Goal: Check status: Check status

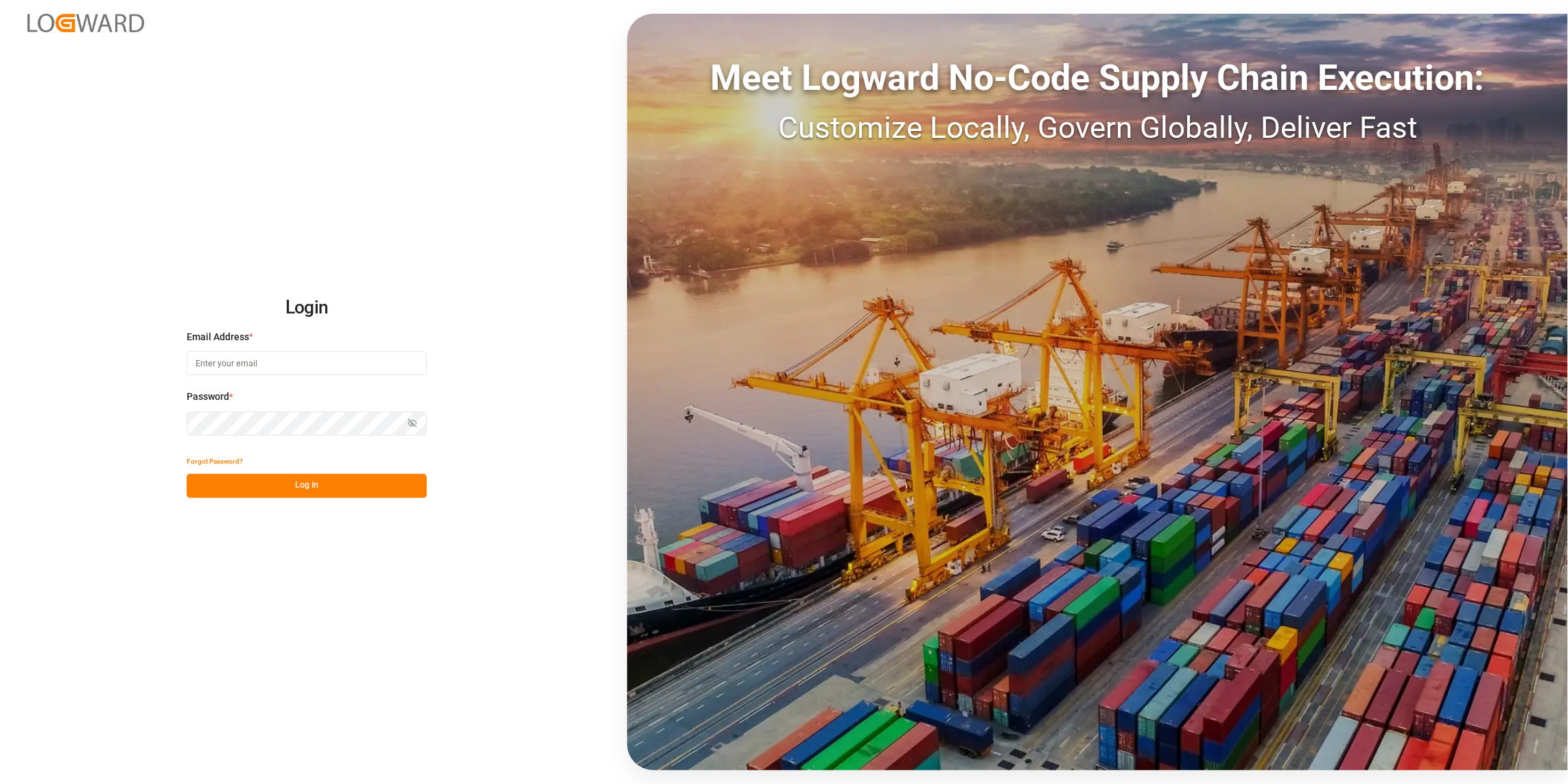
type input "tobias.wagner@melitta.de"
click at [242, 476] on button "Log In" at bounding box center [306, 486] width 240 height 24
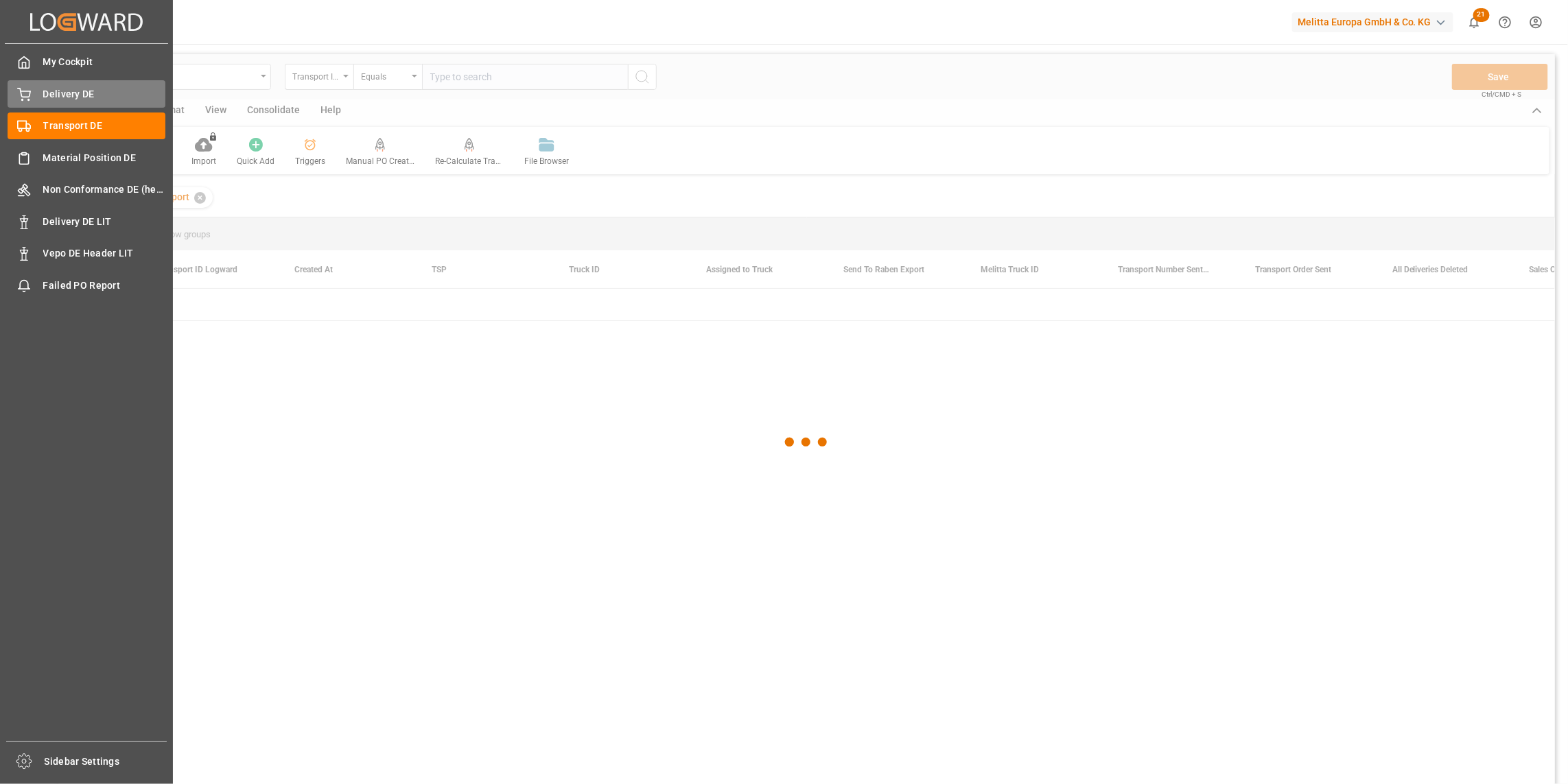
click at [59, 98] on span "Delivery DE" at bounding box center [104, 94] width 123 height 14
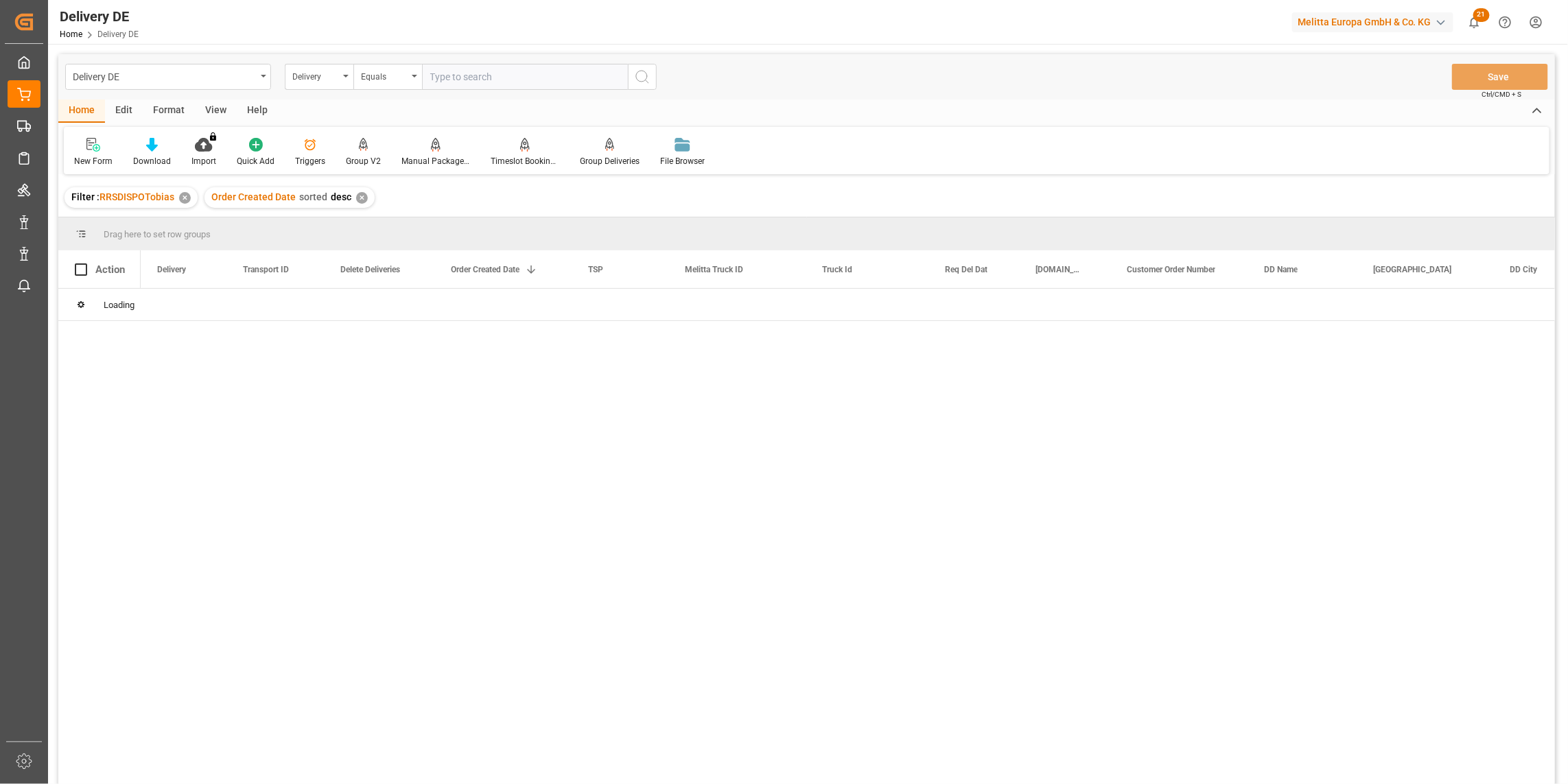
click at [489, 78] on input "text" at bounding box center [525, 77] width 206 height 26
paste input "92547501"
type input "92547501"
click at [642, 77] on icon "search button" at bounding box center [642, 77] width 16 height 16
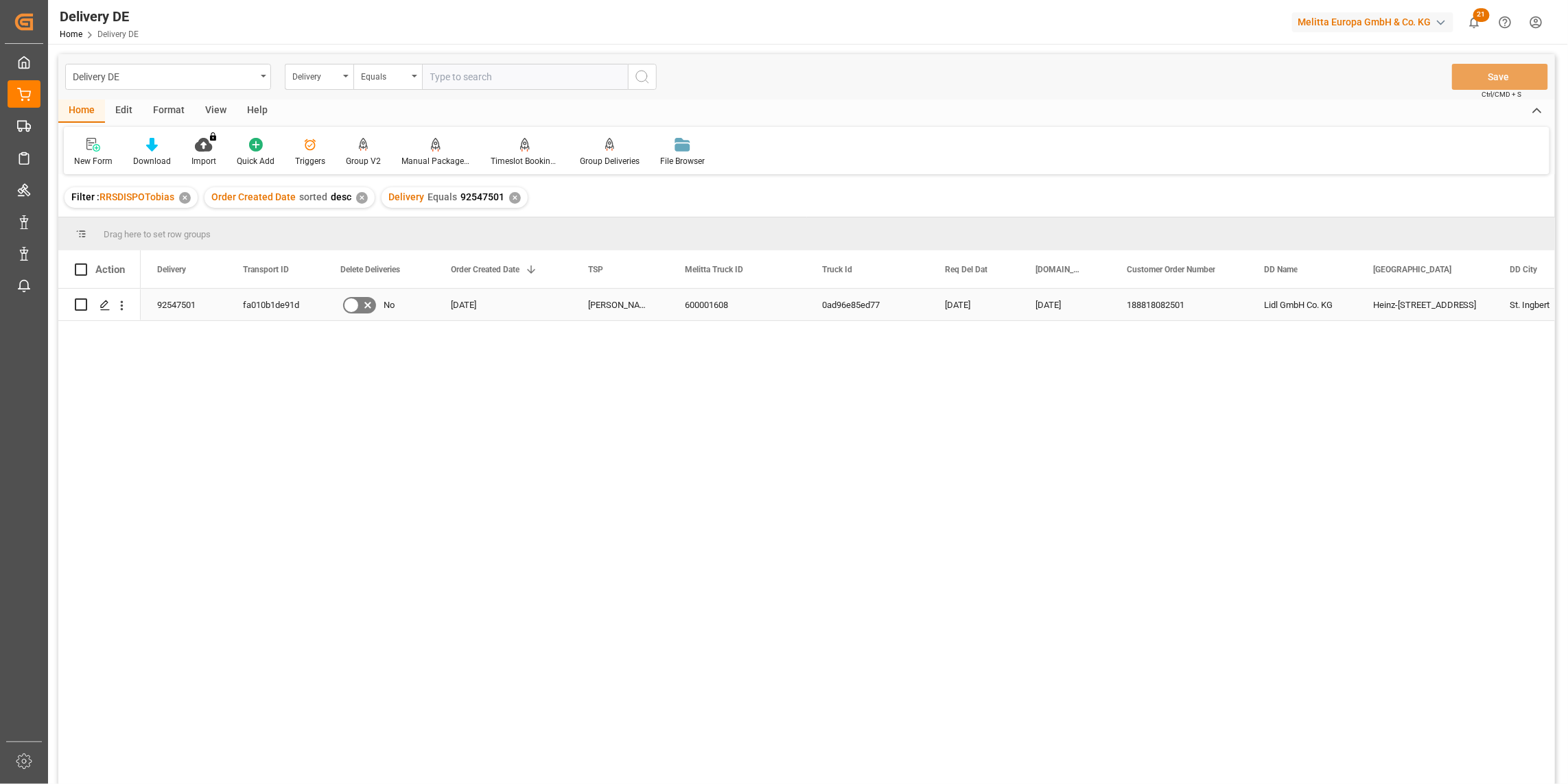
click at [282, 303] on div "fa010b1de91d" at bounding box center [275, 304] width 98 height 31
click at [486, 66] on input "text" at bounding box center [525, 77] width 206 height 26
paste input "92544878"
type input "92544878"
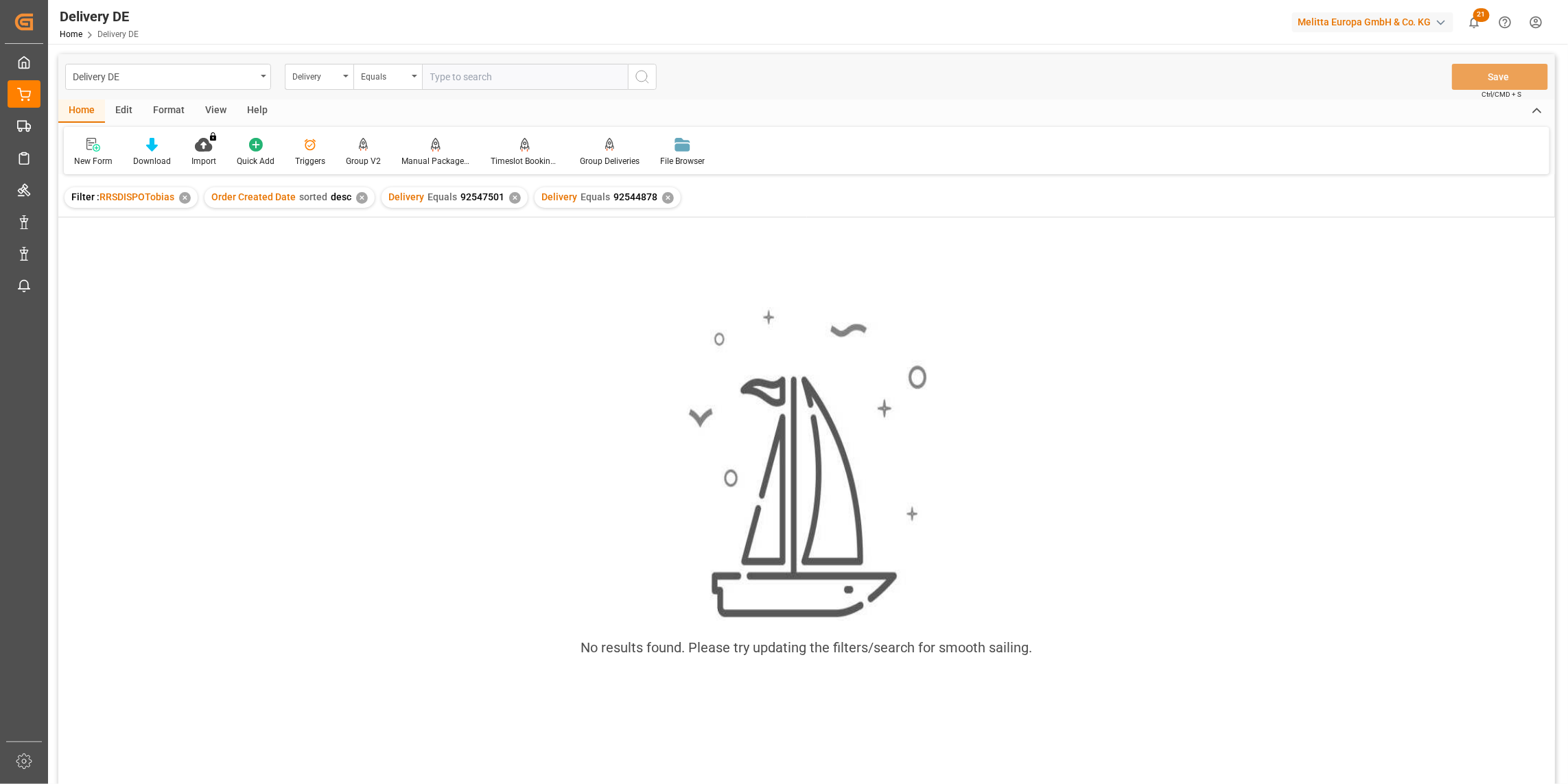
click at [509, 201] on div "✕" at bounding box center [515, 198] width 12 height 12
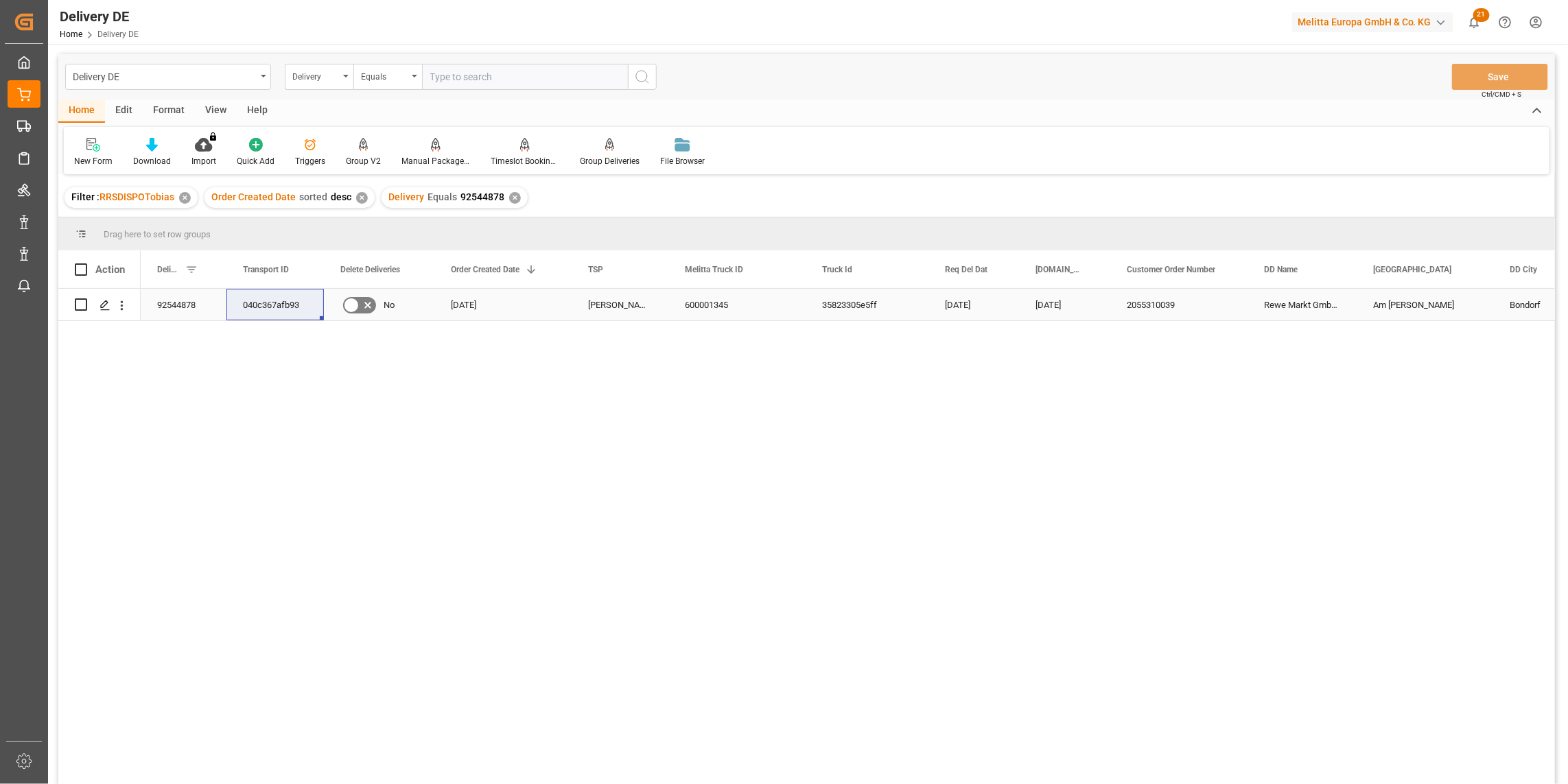
click at [289, 303] on div "040c367afb93" at bounding box center [275, 304] width 98 height 31
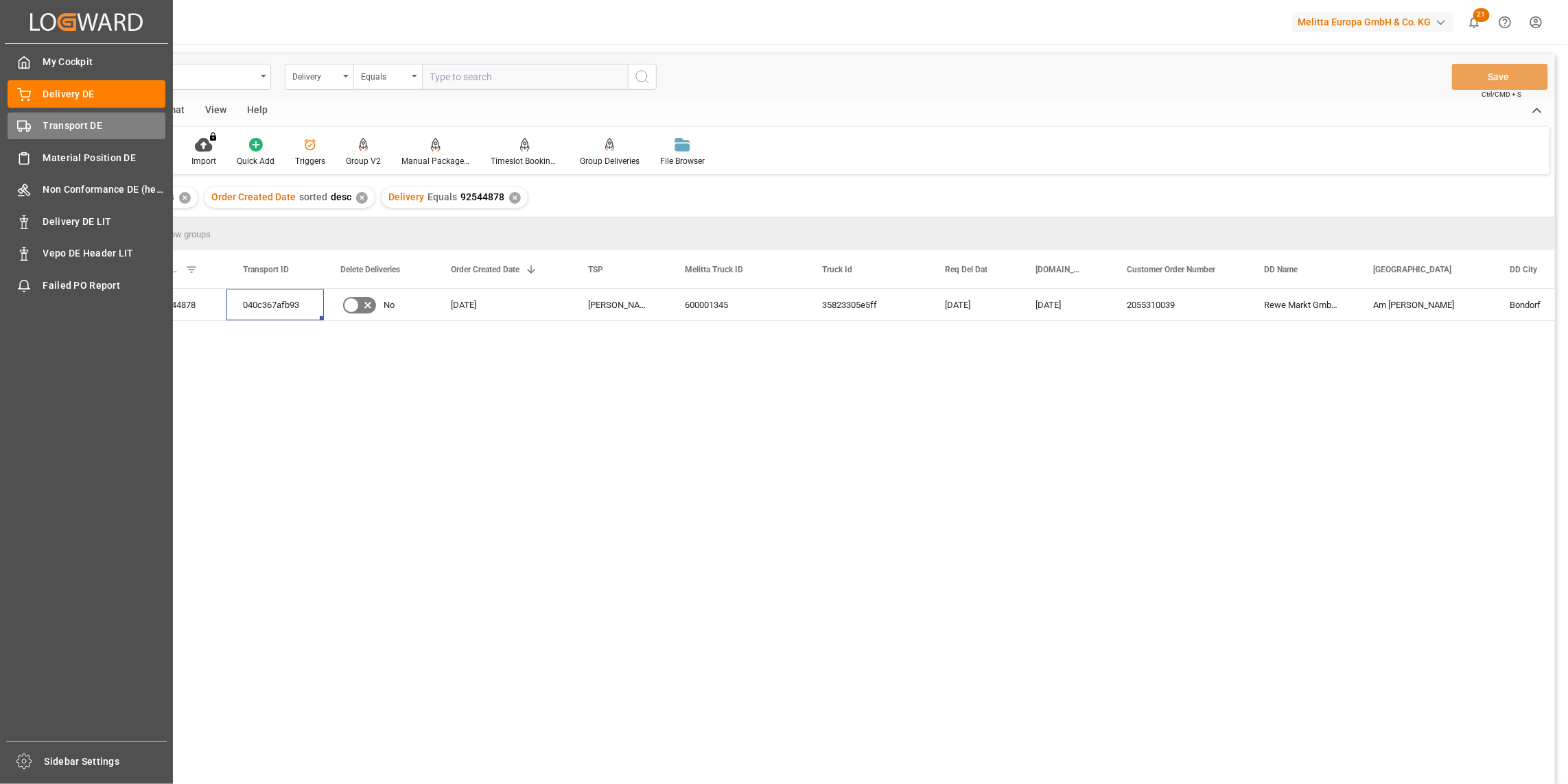
click at [72, 120] on span "Transport DE" at bounding box center [104, 125] width 123 height 14
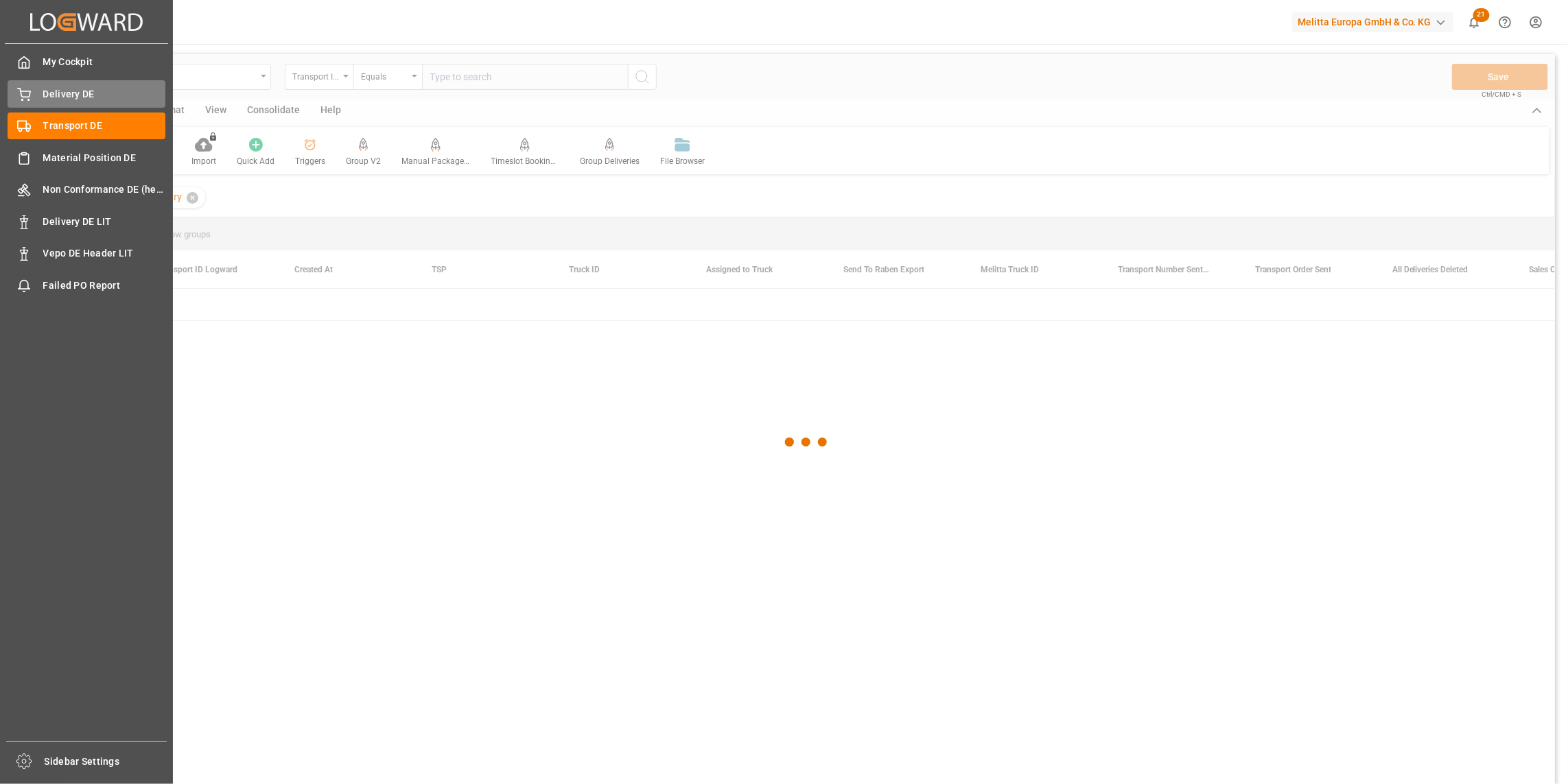
click at [73, 97] on span "Delivery DE" at bounding box center [104, 94] width 123 height 14
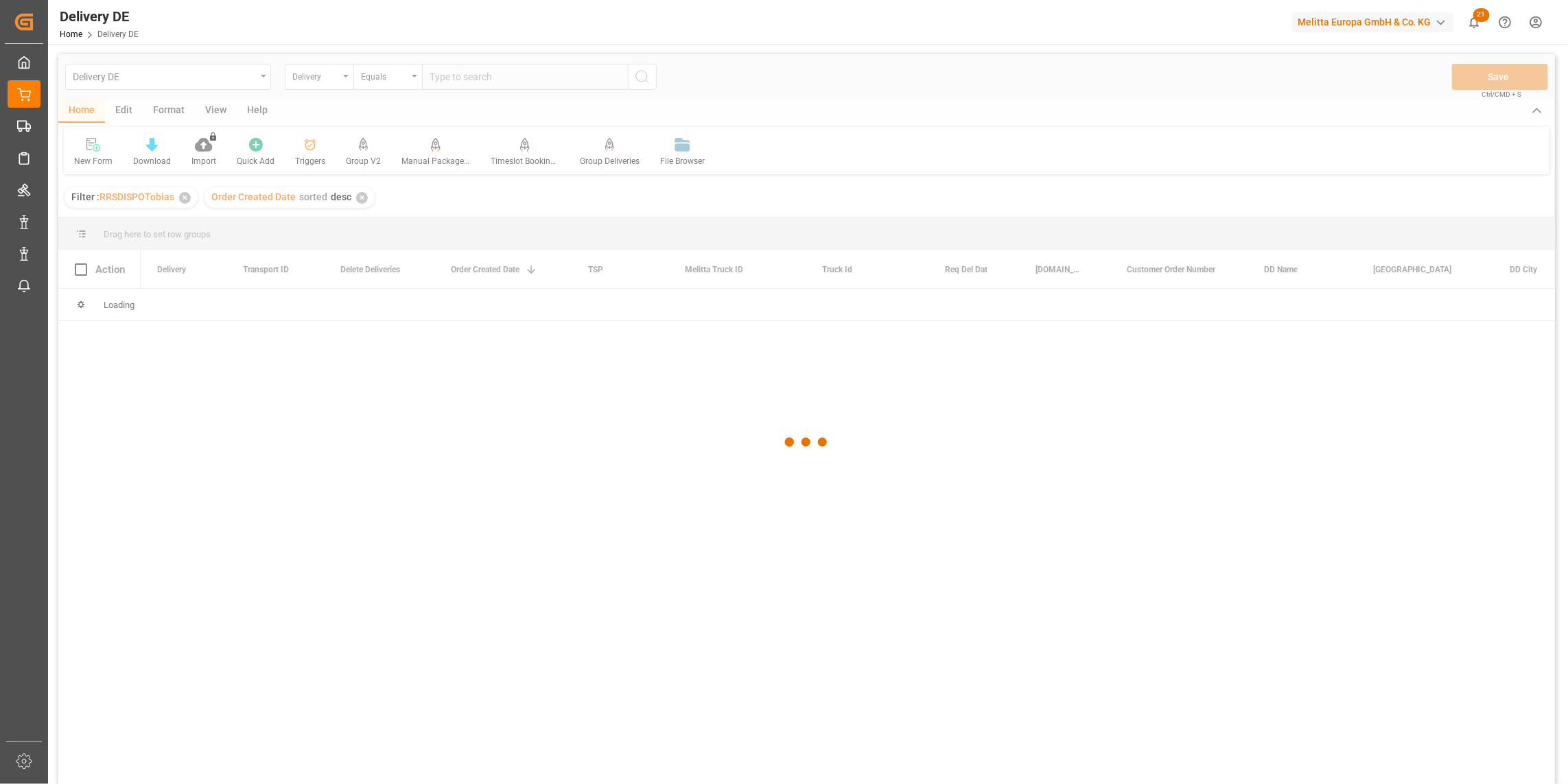
click at [513, 79] on div at bounding box center [806, 442] width 1496 height 776
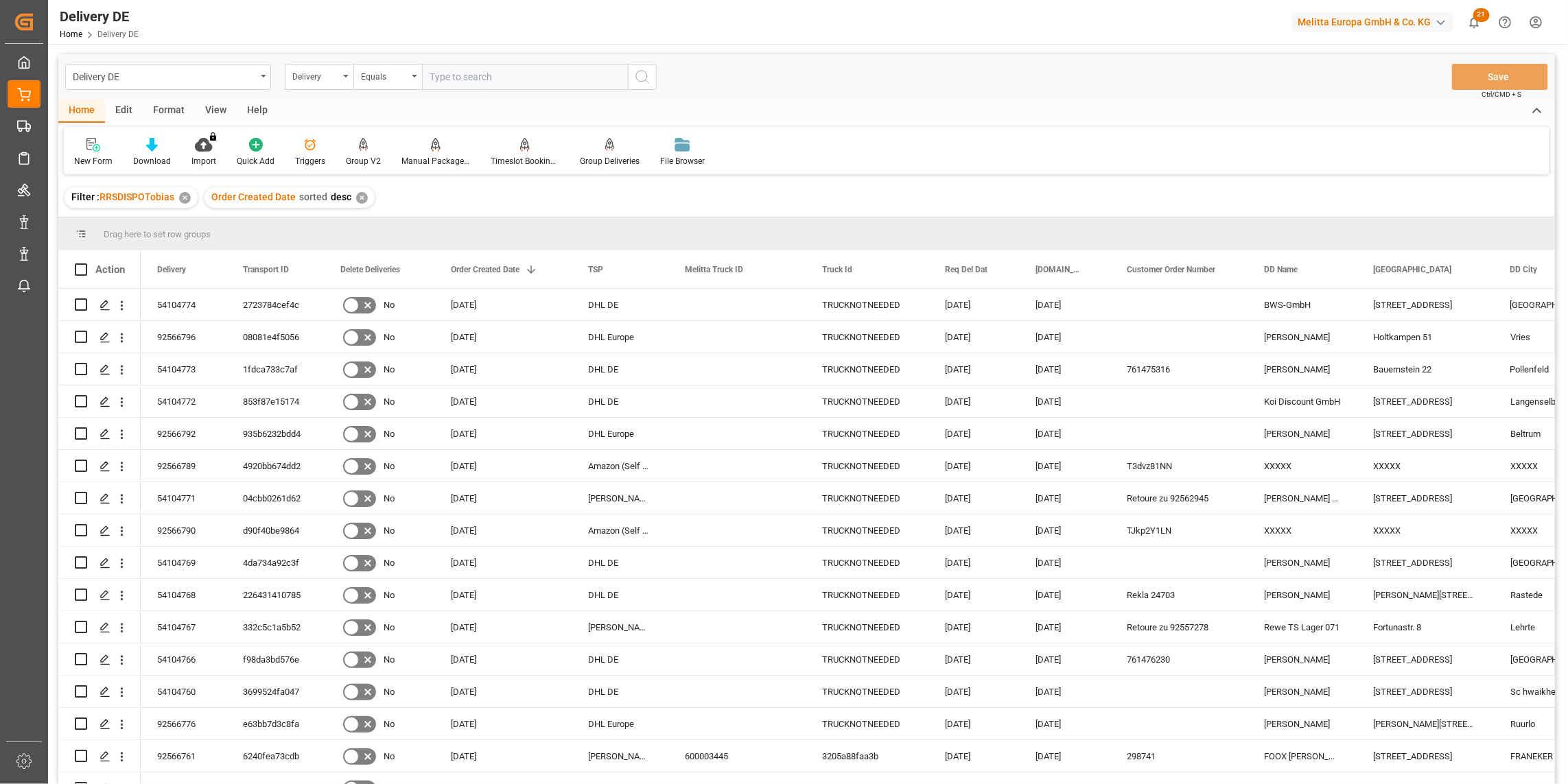
click at [472, 75] on input "text" at bounding box center [525, 77] width 206 height 26
paste input "92562945"
type input "92562945"
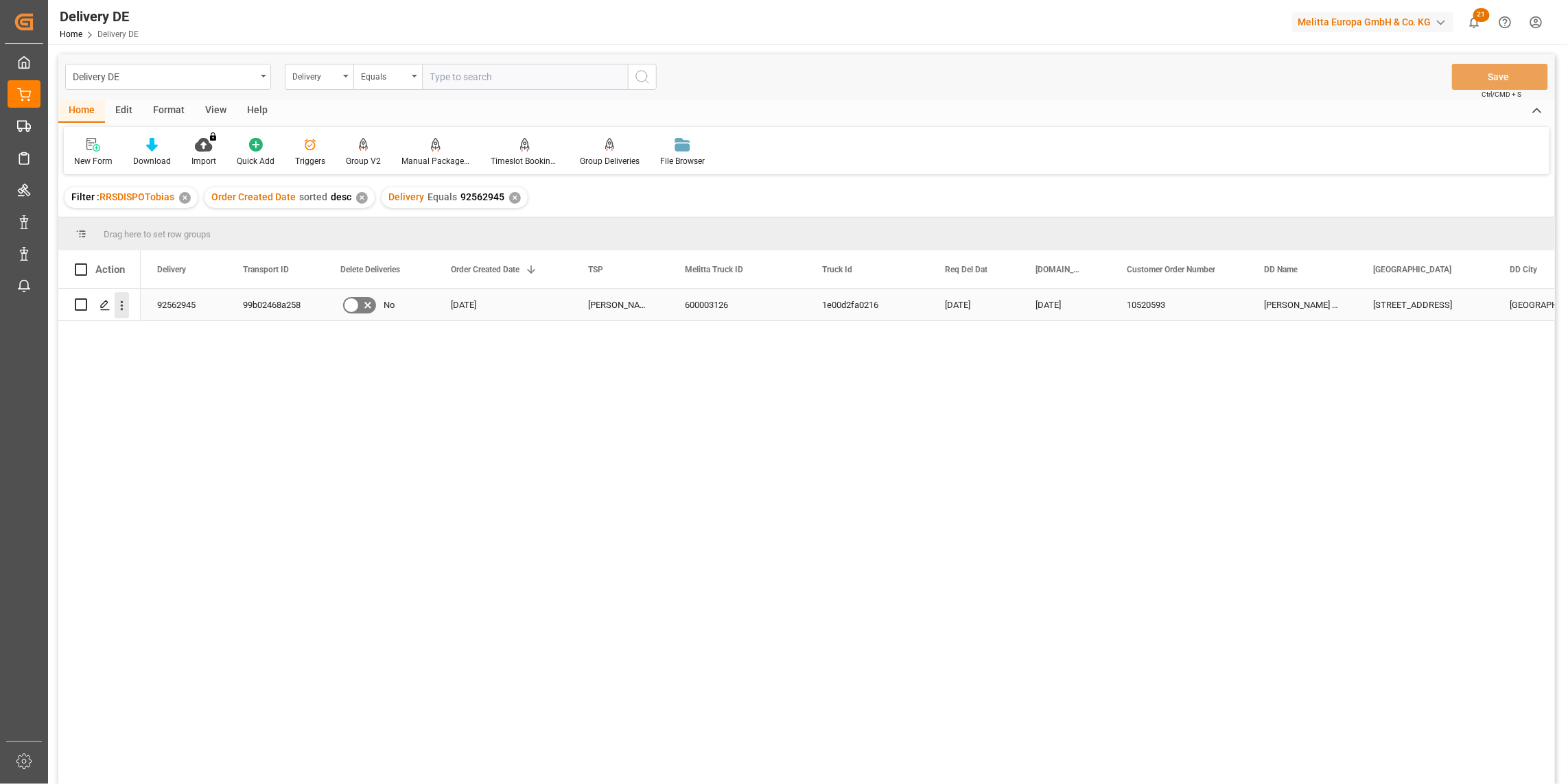
click at [125, 306] on icon "open menu" at bounding box center [122, 305] width 14 height 14
click at [163, 336] on span "Open in new tab" at bounding box center [212, 334] width 125 height 14
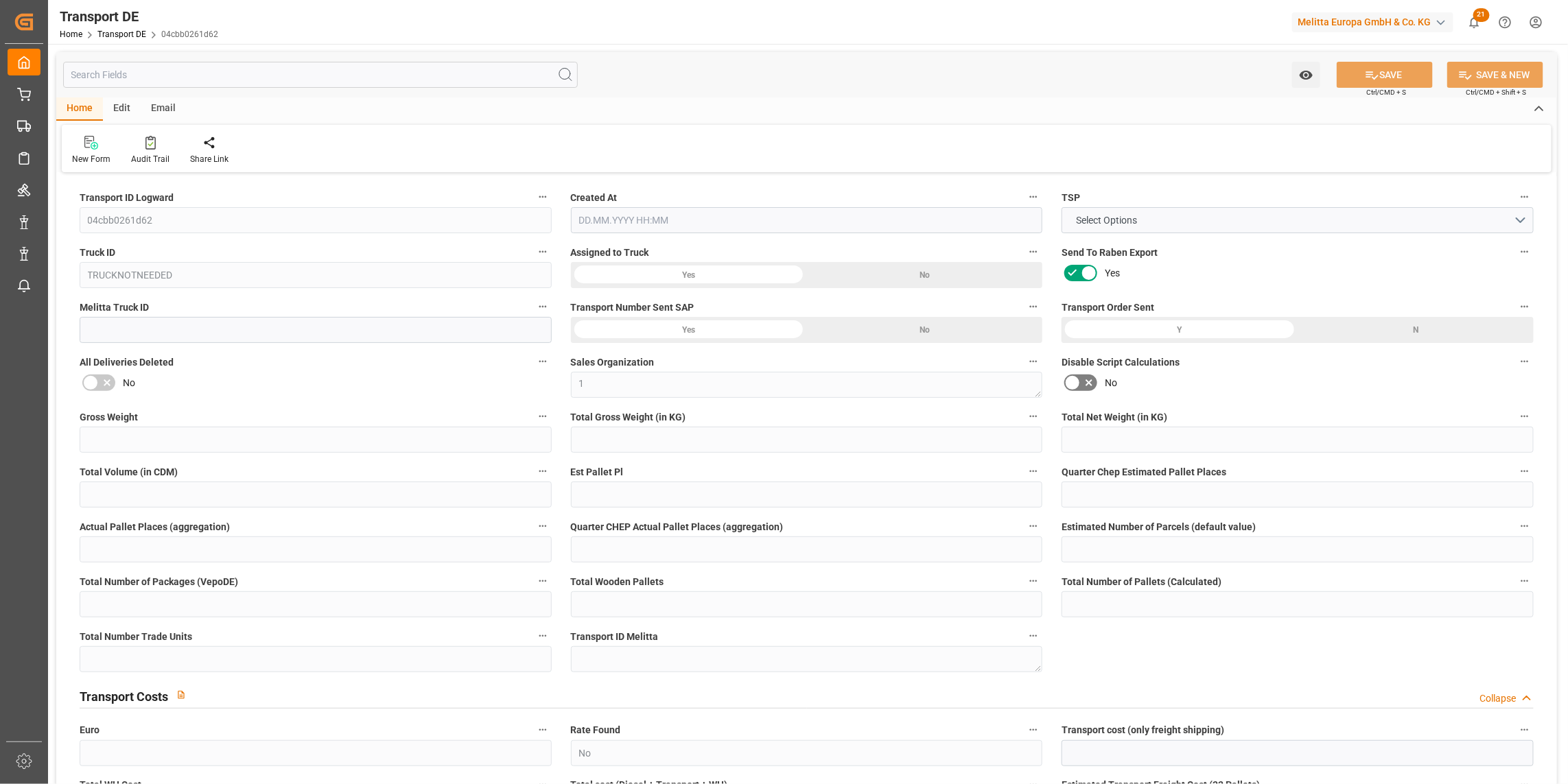
type input "0"
type input "471.528"
type input "441.132"
type input "0"
type input "1"
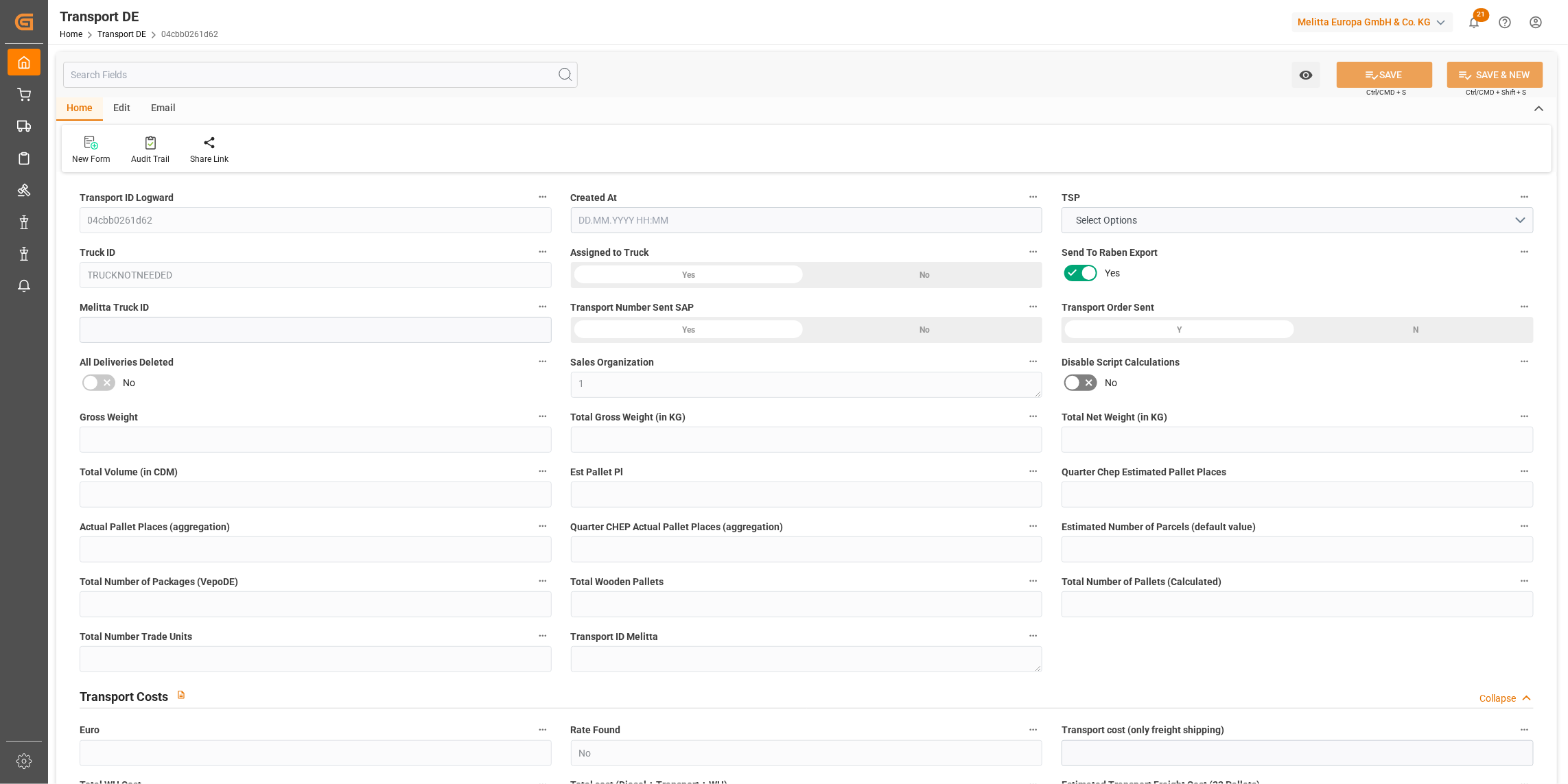
type input "0"
type input "1"
type input "0"
type input "1"
type input "0"
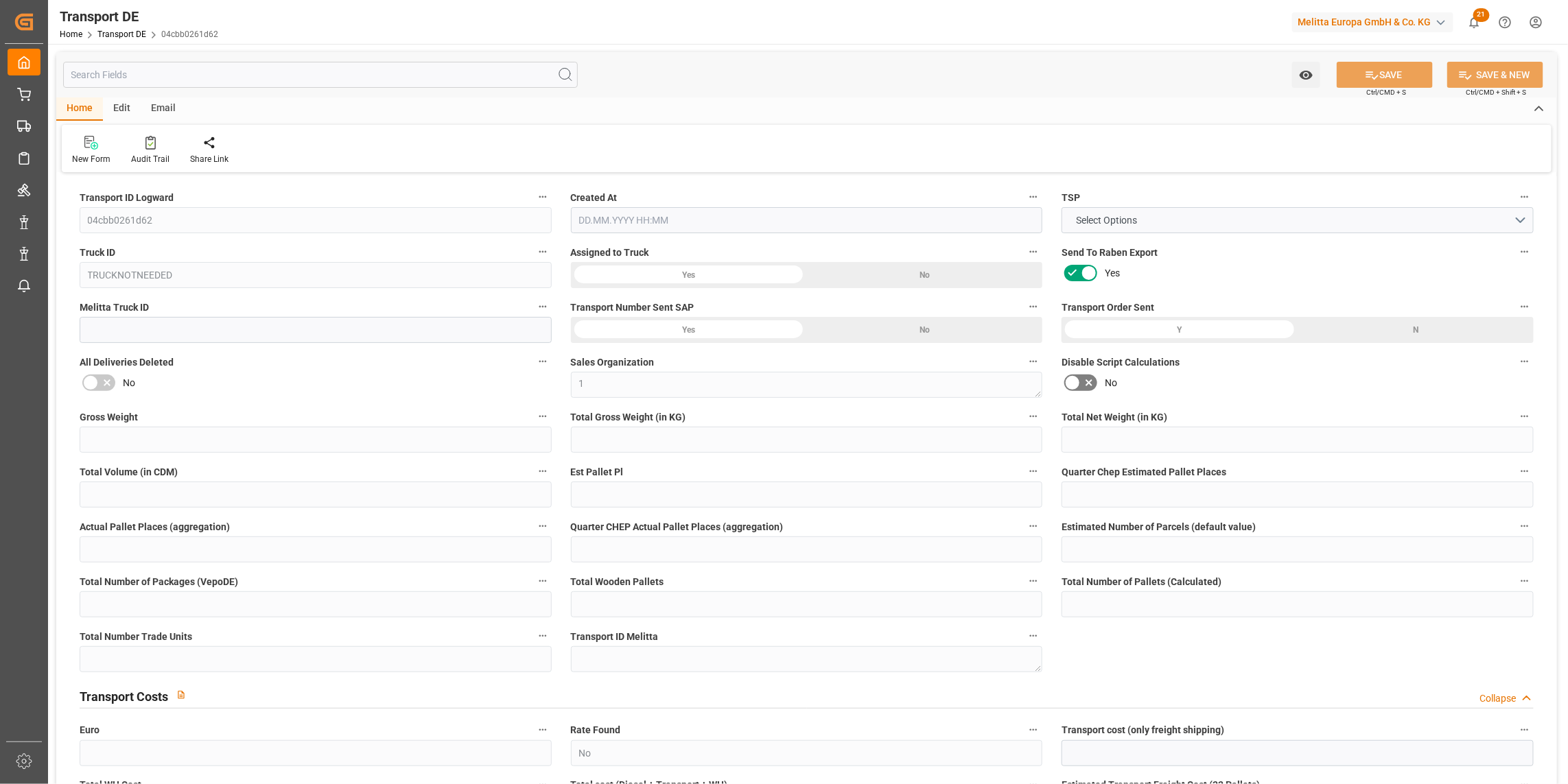
type input "0"
type input "225"
type input "0"
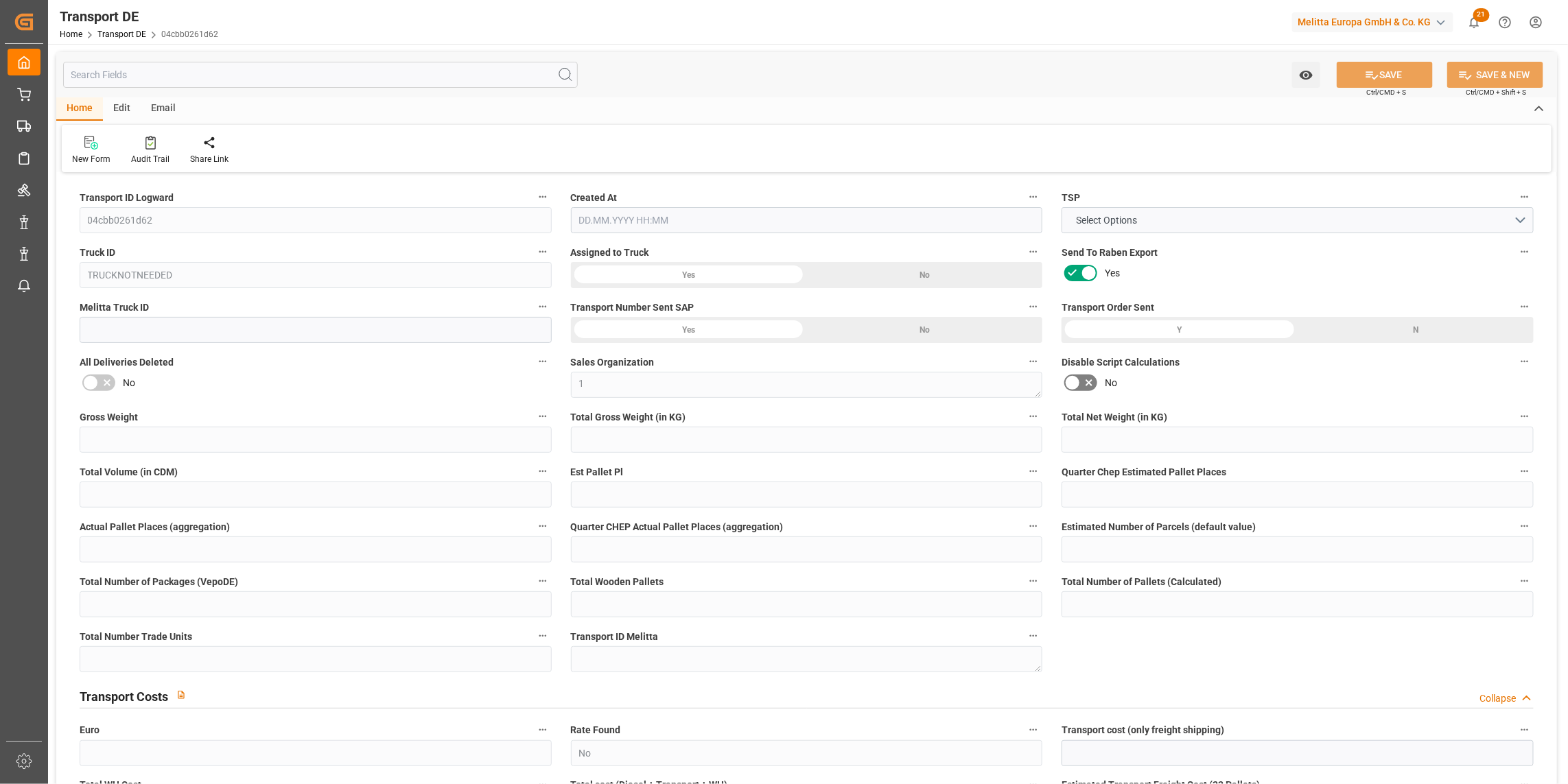
type input "46"
type input "0"
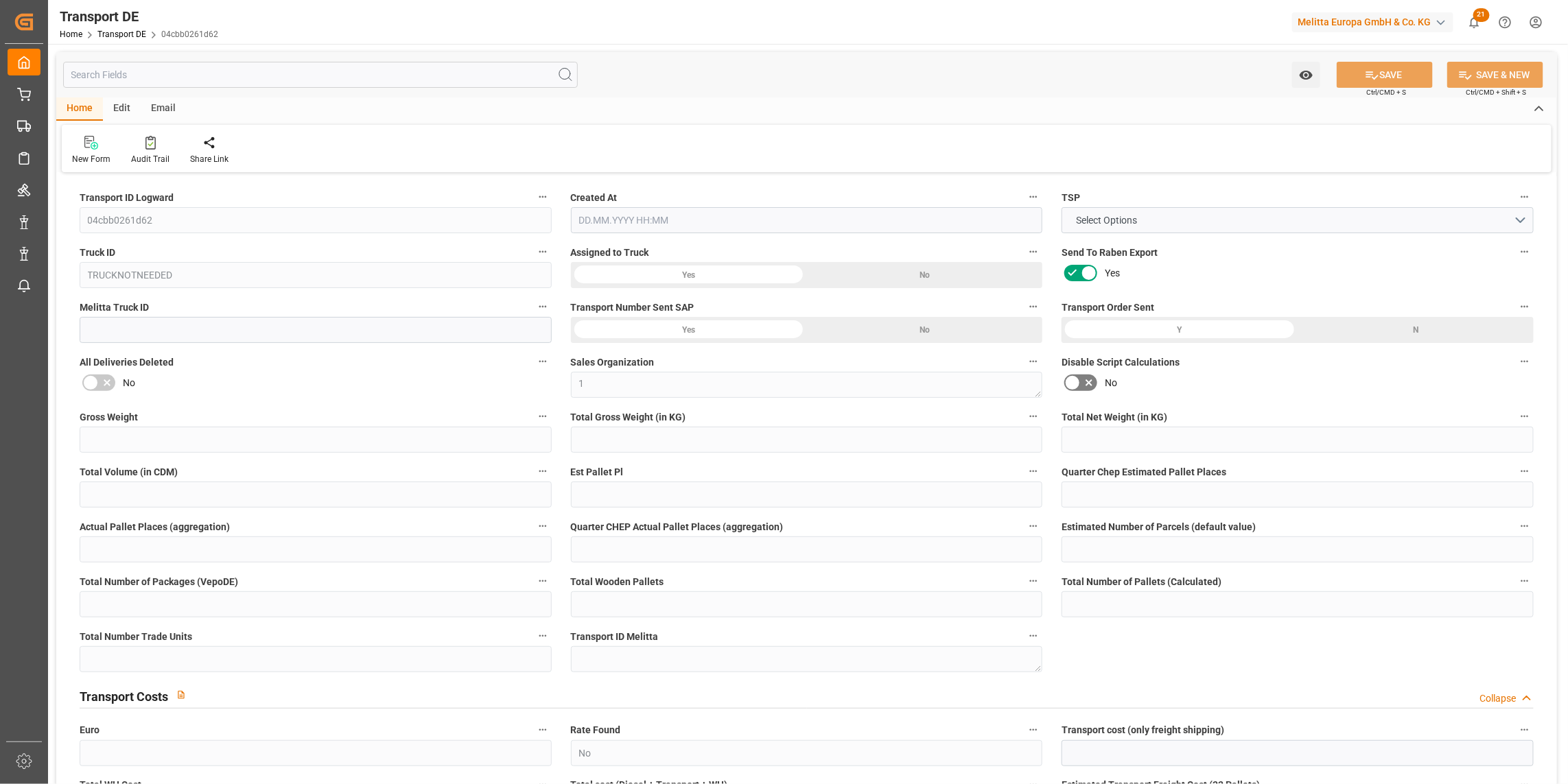
type input "0"
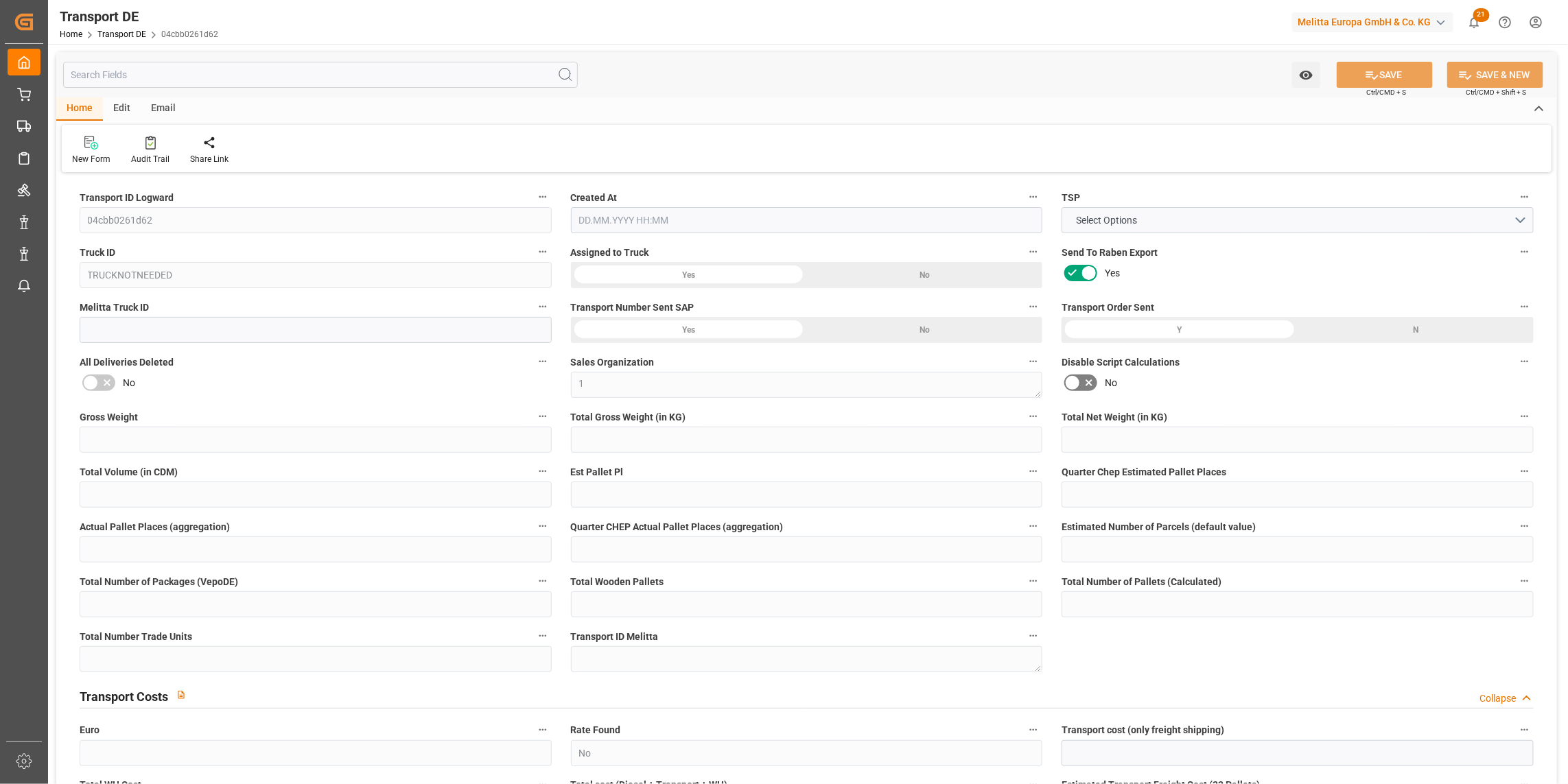
type input "0"
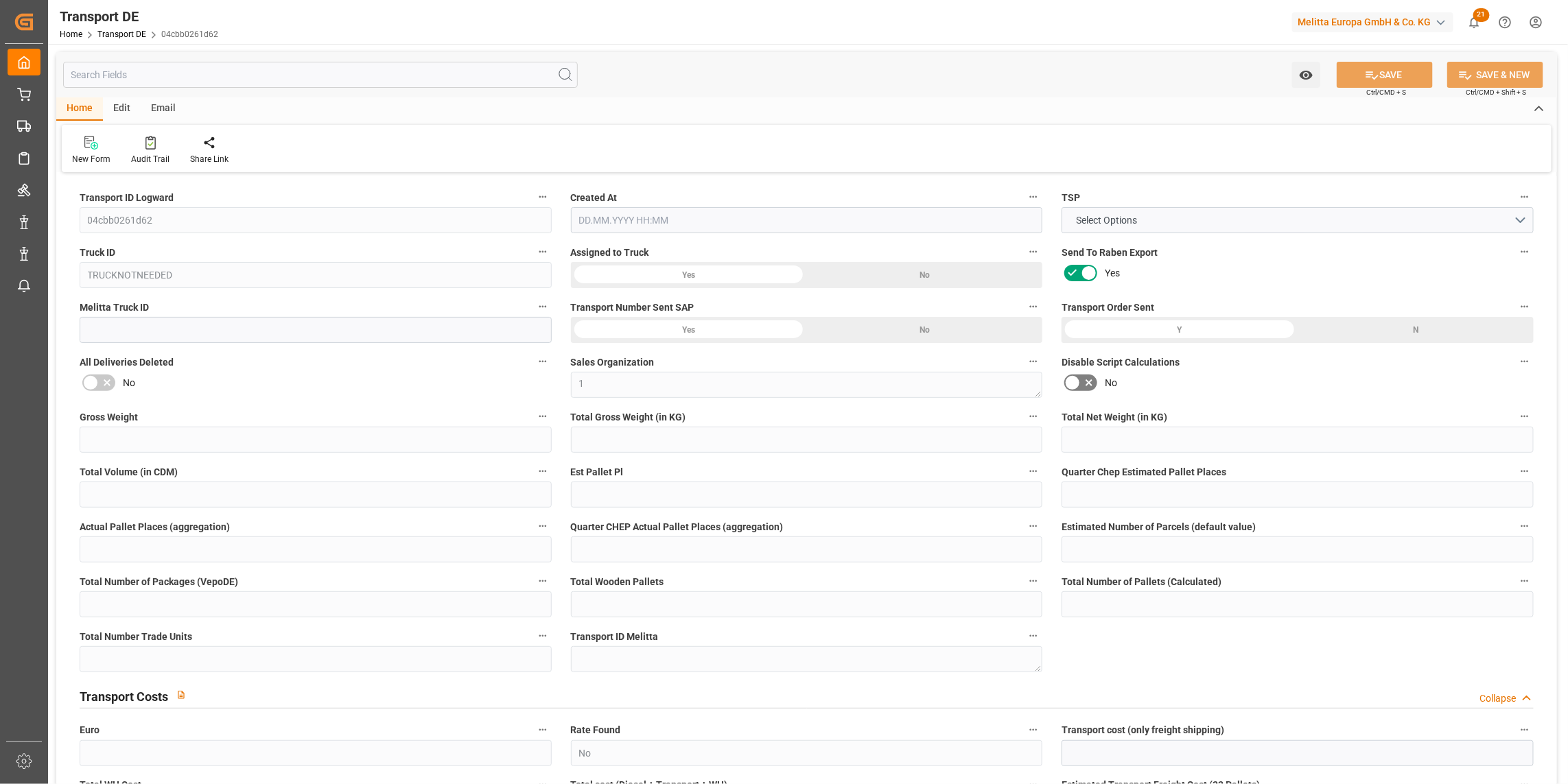
type input "0"
type input "471.528"
type input "2800"
type input "21"
type input "80"
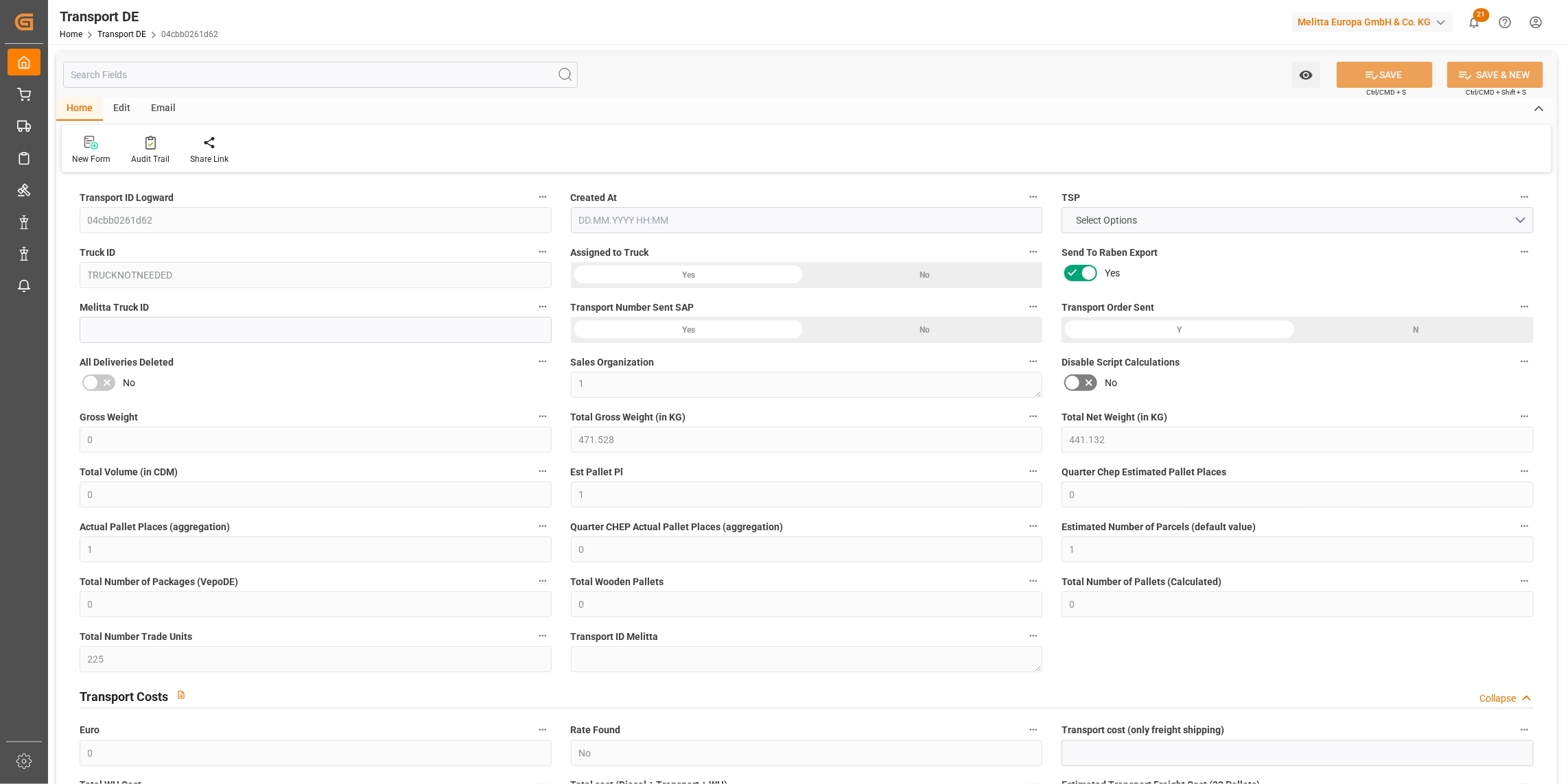
type input "0"
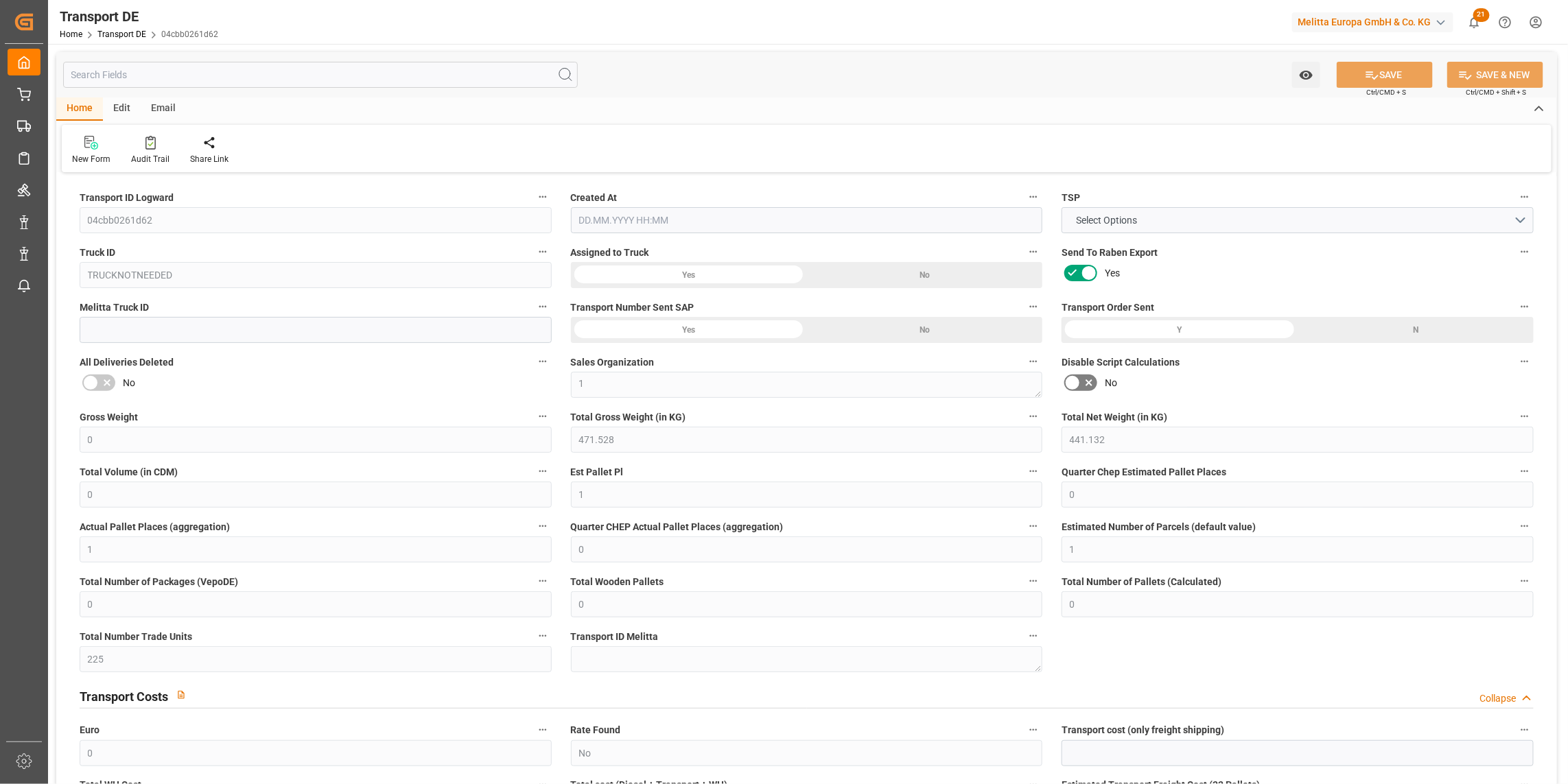
type input "0"
type input "1"
type input "0"
type input "225"
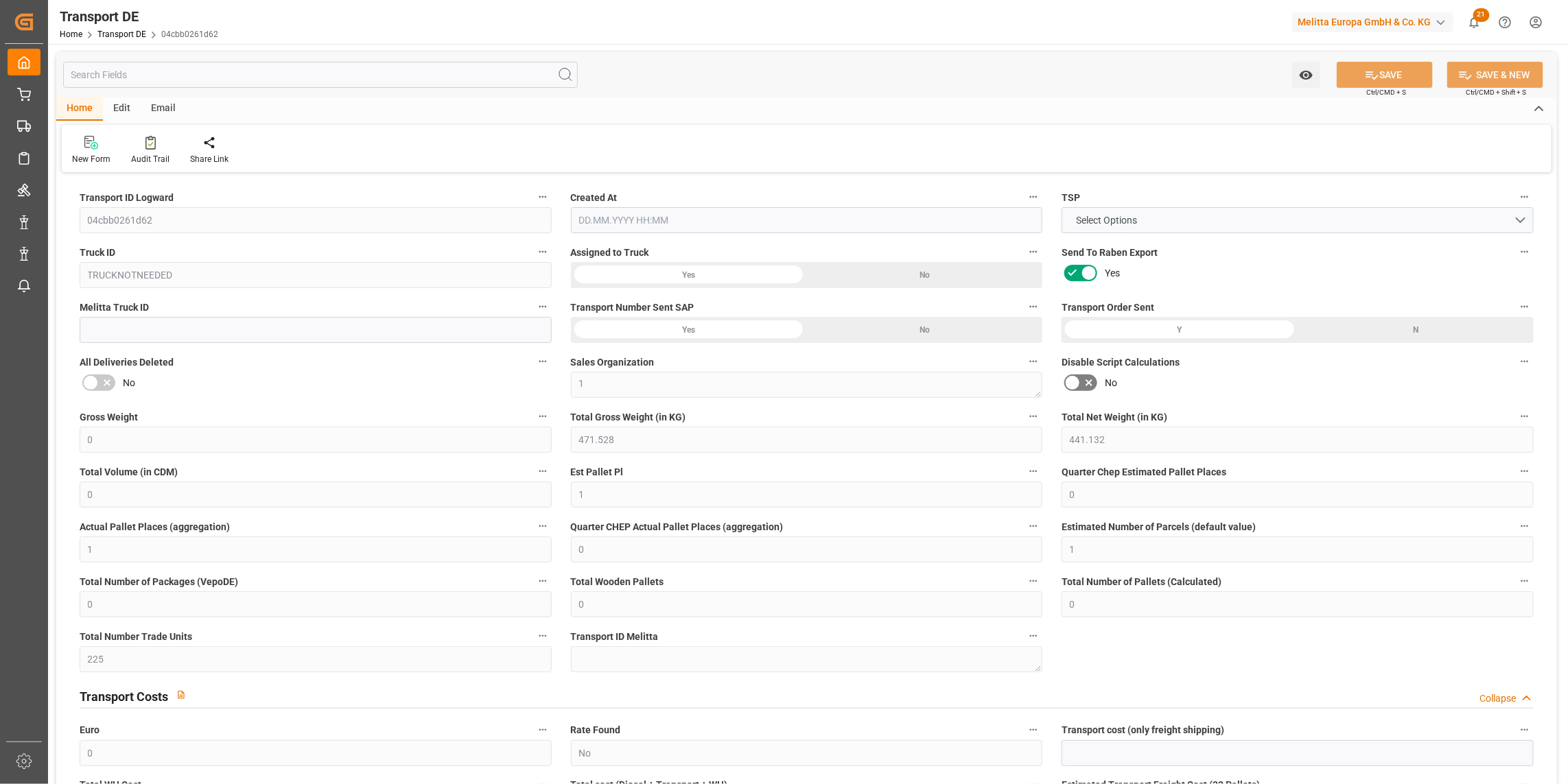
type input "0"
type input "10.10.2025 11:01"
type input "[DATE]"
type input "10.10.2025"
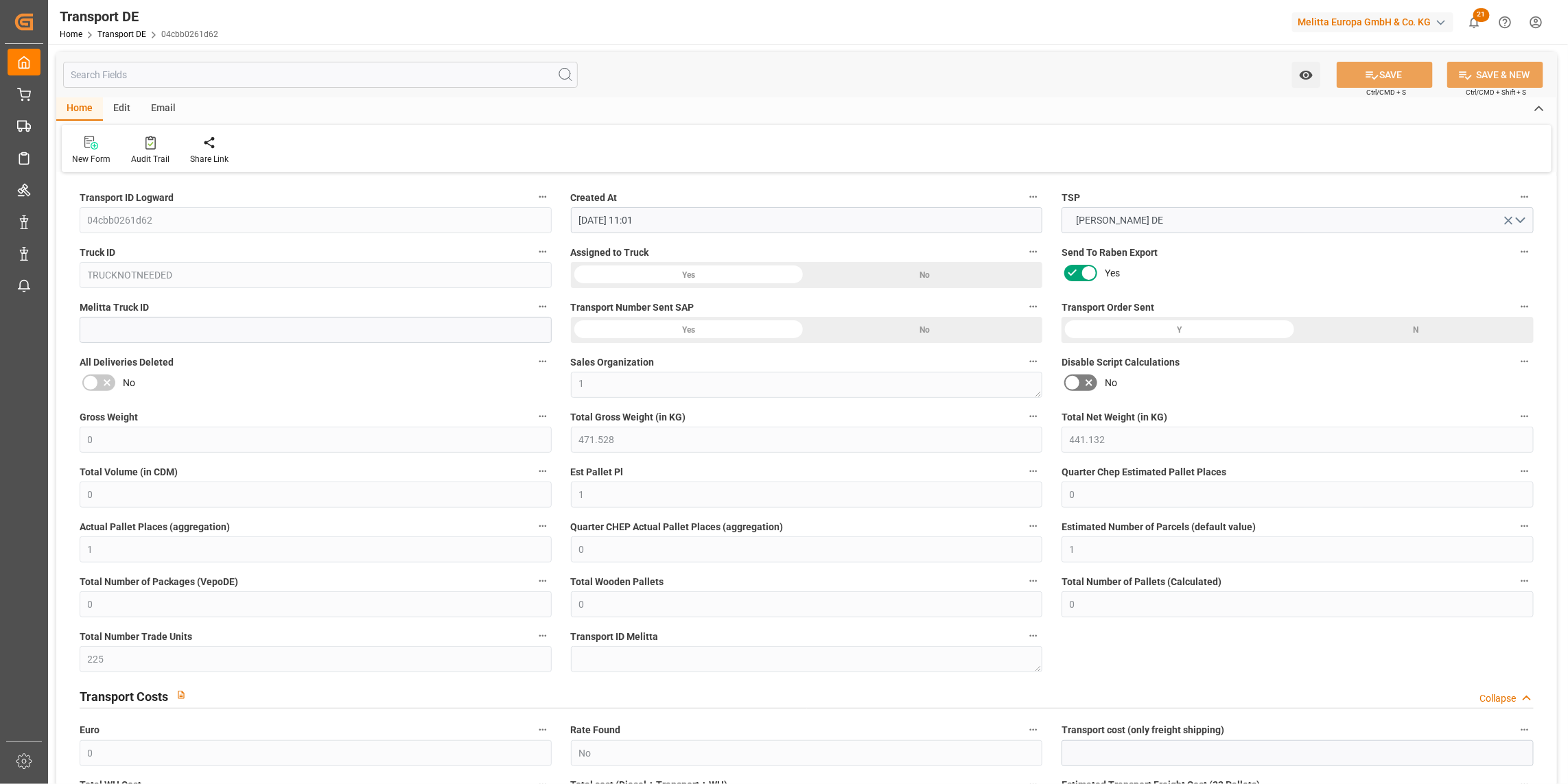
type input "[DATE]"
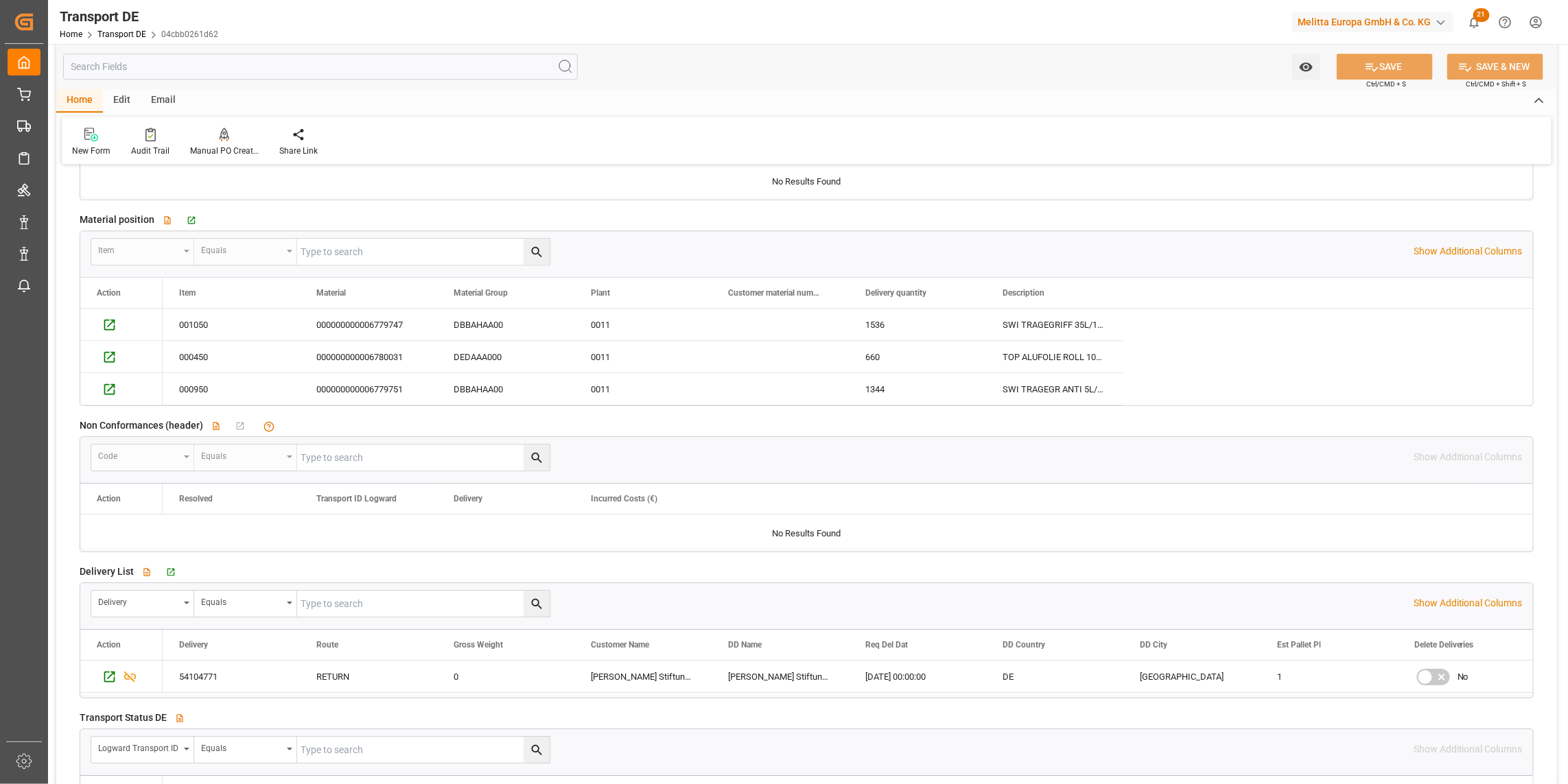
scroll to position [2134, 0]
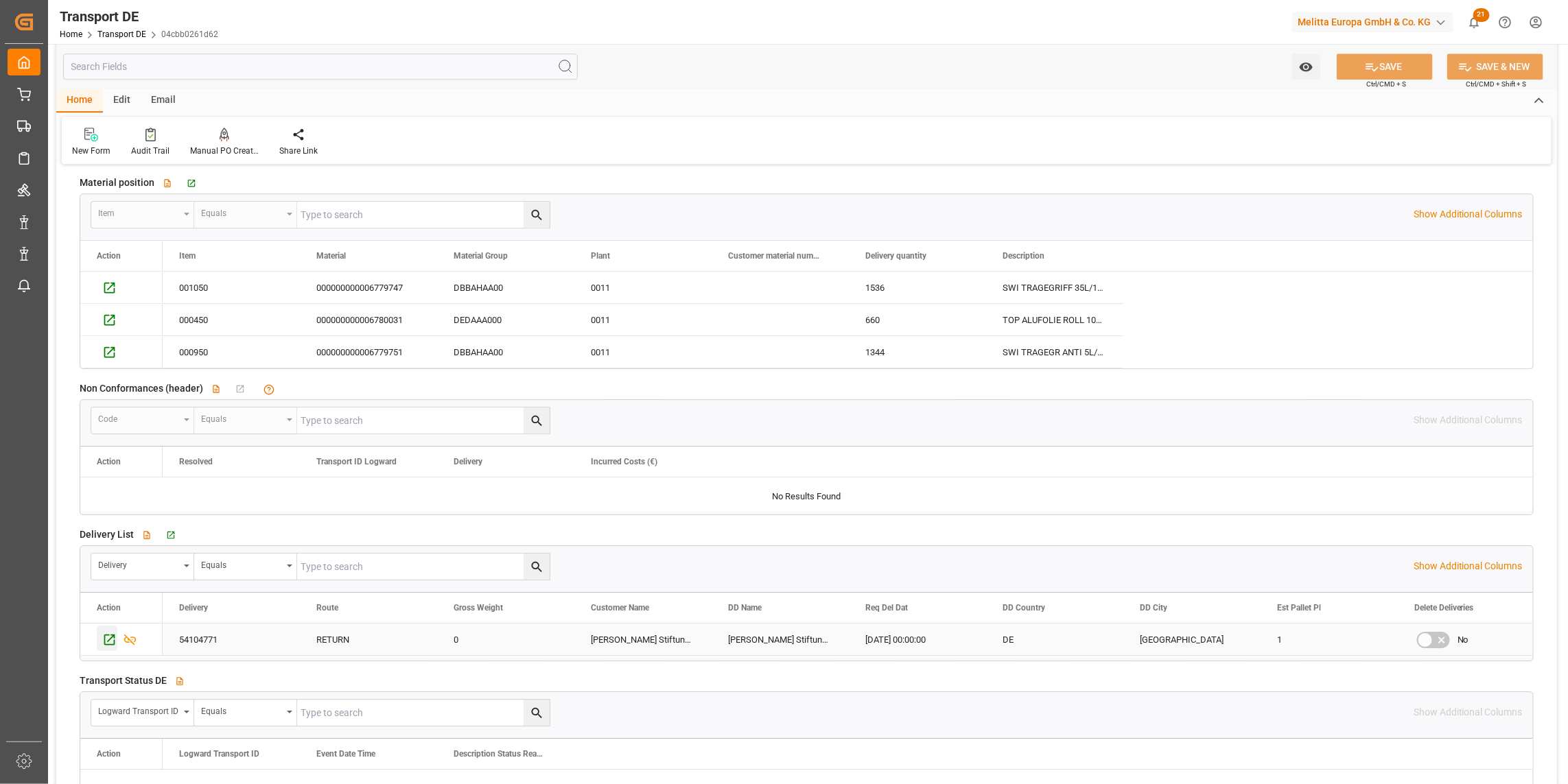
click at [107, 638] on icon "Press SPACE to select this row." at bounding box center [109, 639] width 14 height 14
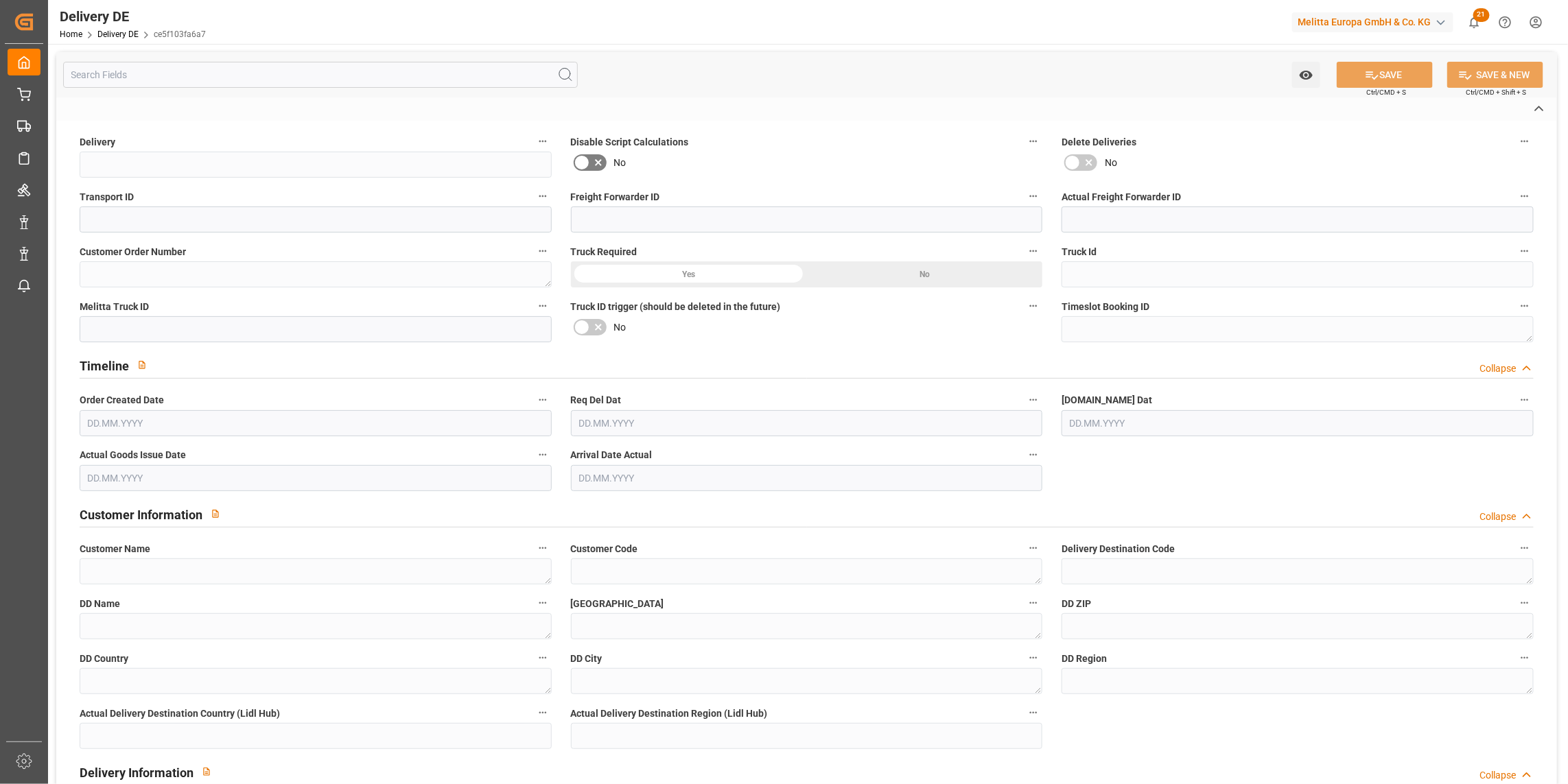
type input "54104771"
type input "04cbb0261d62"
type input "0000031934"
type textarea "Retoure zu 92562945"
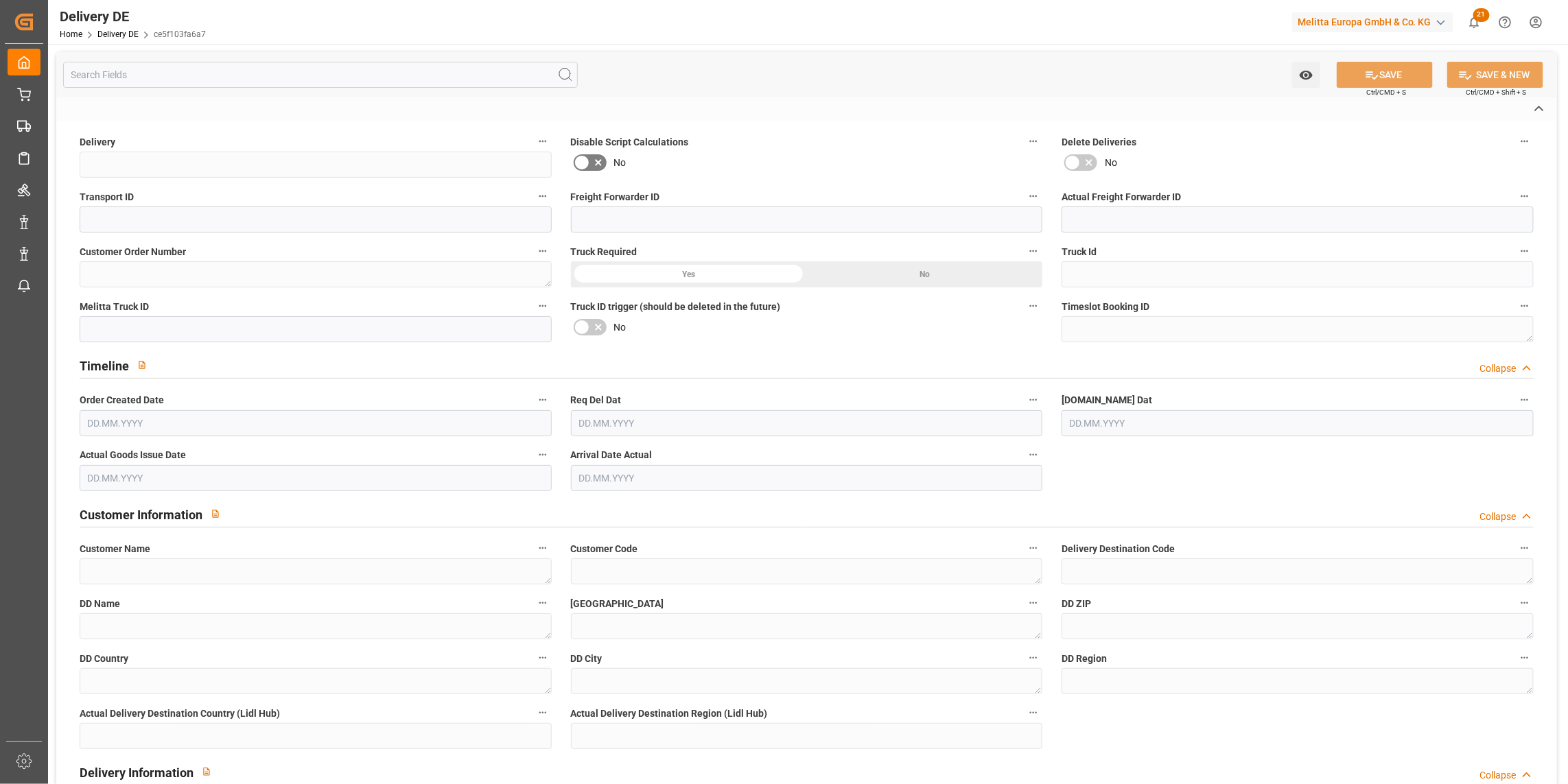
type input "TRUCKNOTNEEDED"
type textarea "[PERSON_NAME] Stiftung Co. KG"
type textarea "0000000731"
type textarea "[PERSON_NAME] Stiftung Co. KG"
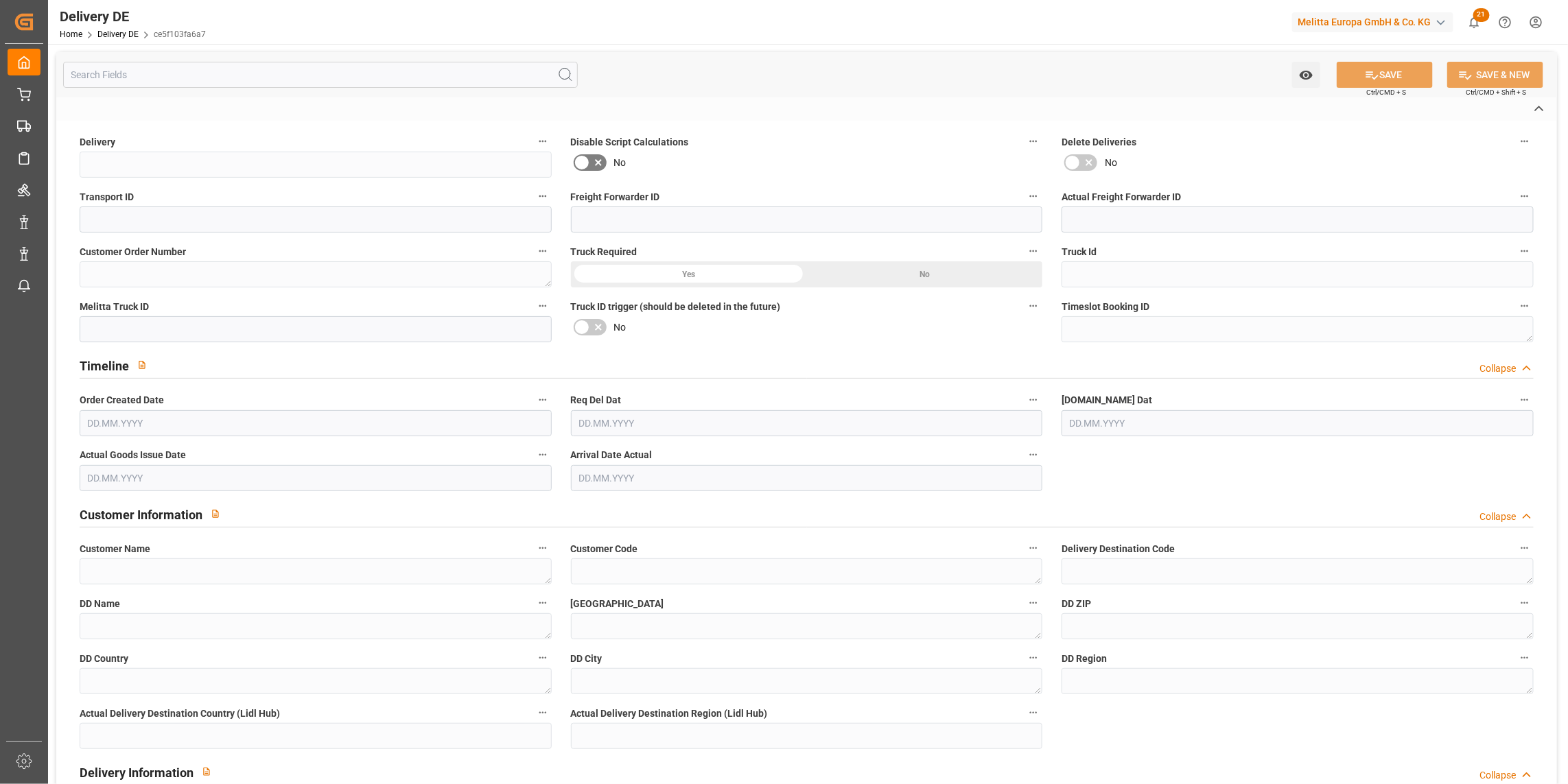
type textarea "[STREET_ADDRESS]"
type textarea "46149"
type textarea "DE"
type textarea "[GEOGRAPHIC_DATA]"
type textarea "46"
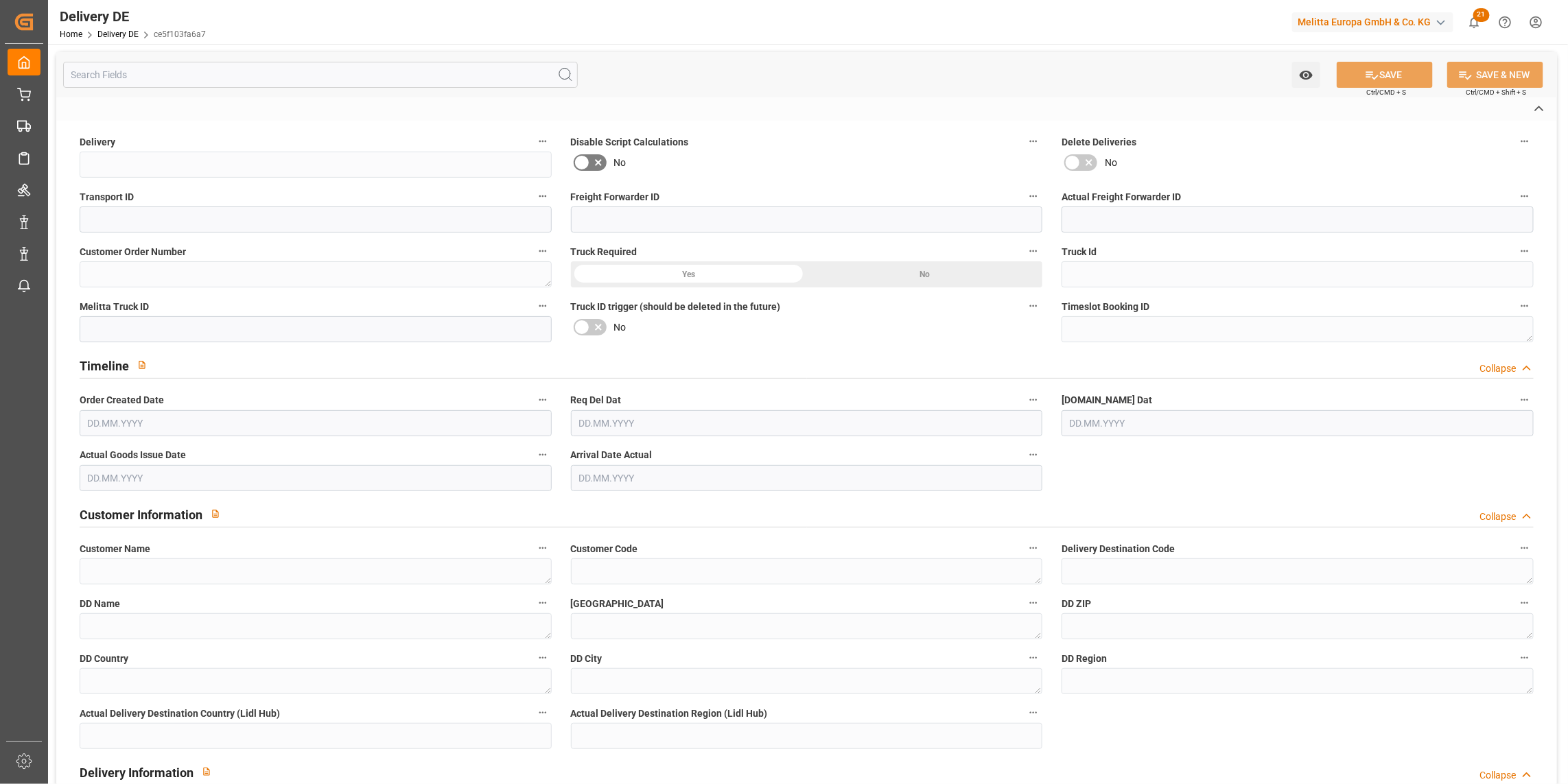
type textarea "0011"
type textarea "1"
type textarea "ZRCK"
type input "Parcel"
type input "Pallet"
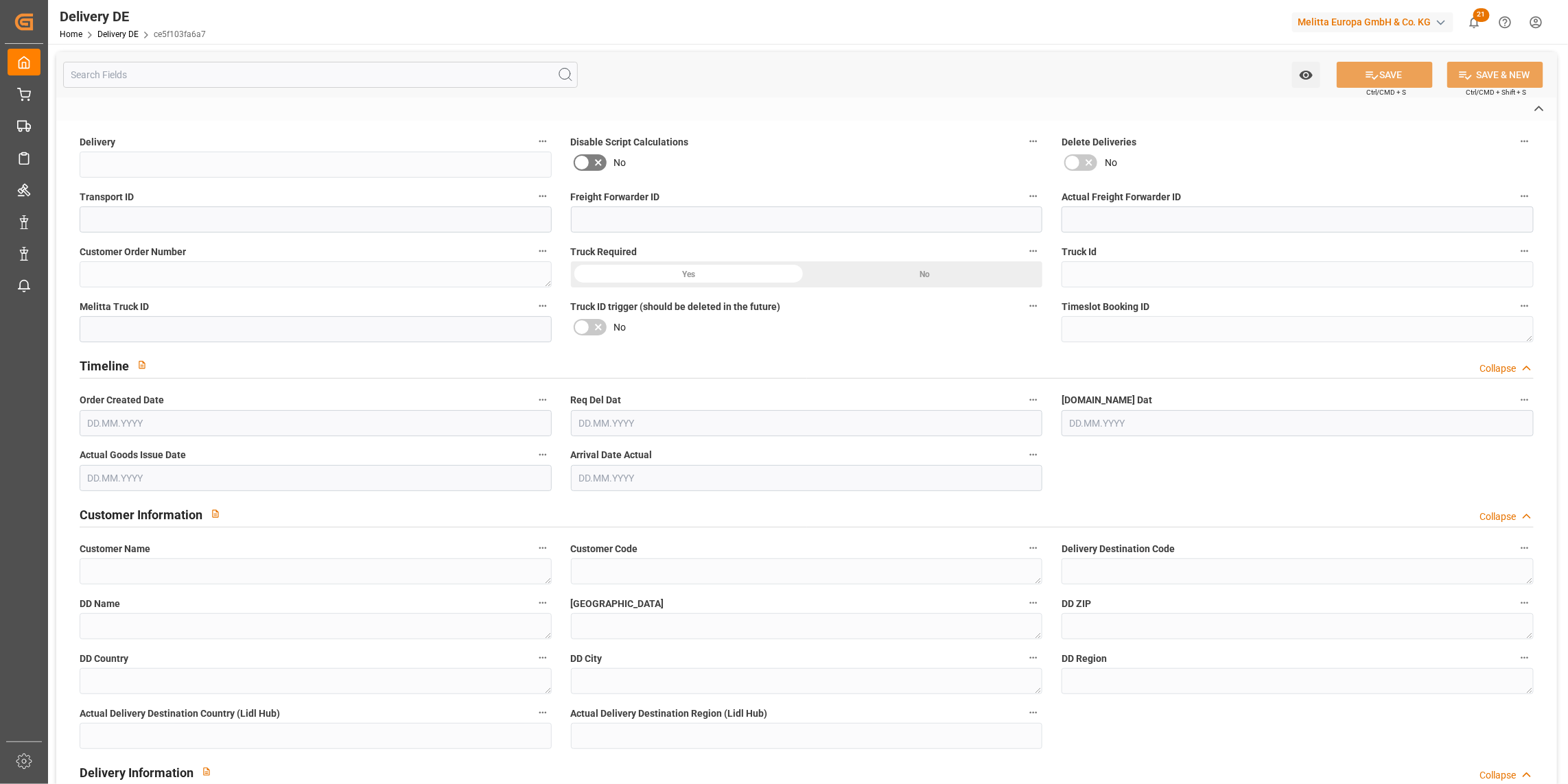
type textarea "RETURN"
type input "RETURN"
type textarea "1 Pal Stapel AV - Packanweisung entsoricht nicht der Vorgabe"
type input "DAP"
type input "2A"
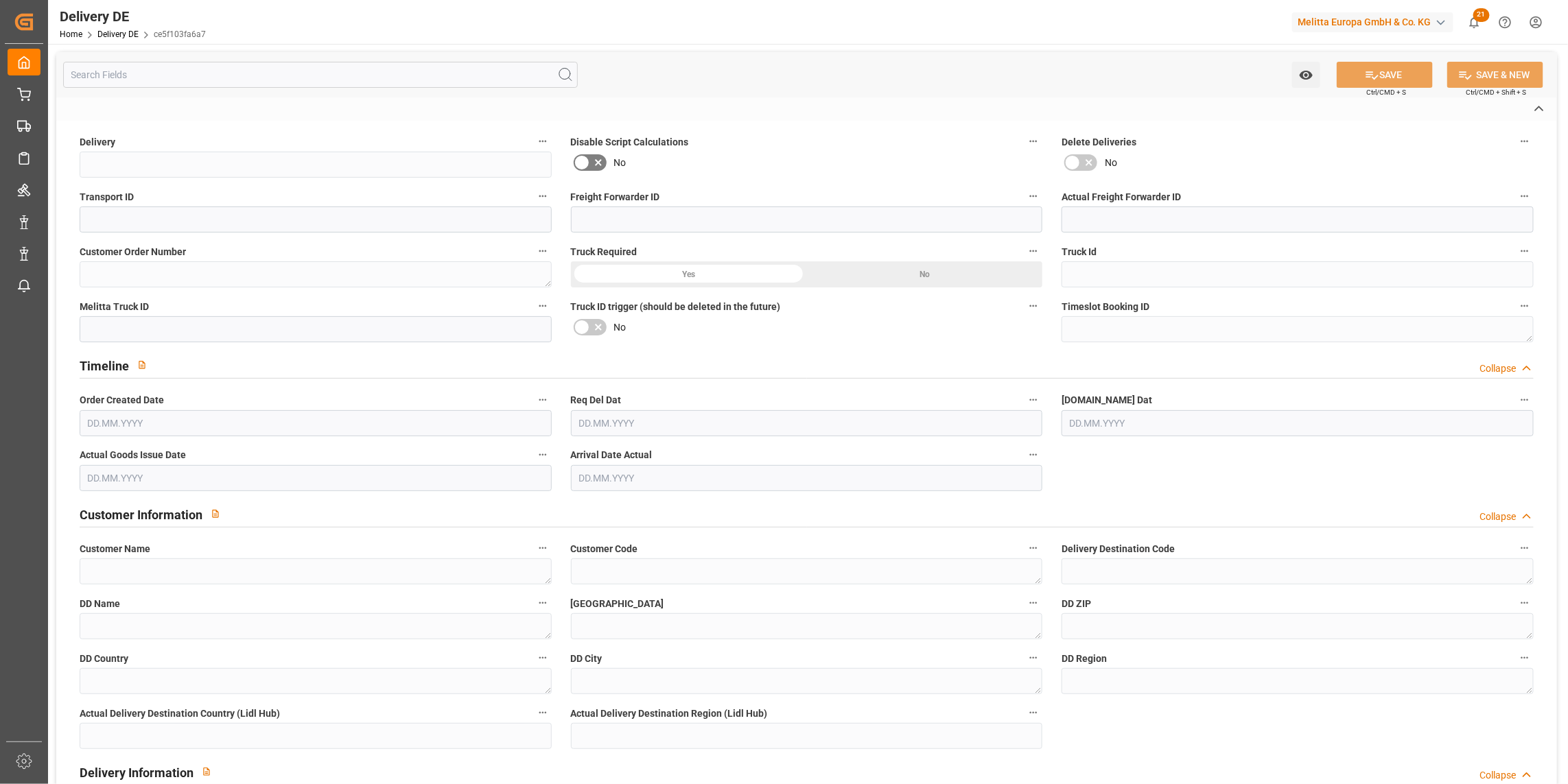
type input "H180"
type textarea "Maximale Palettenhöhe 1,80 m"
type input "SRWM"
type textarea "sortenrein wenn die Bestellmenge vollständige Lagen erlaubt"
type input "EPQB"
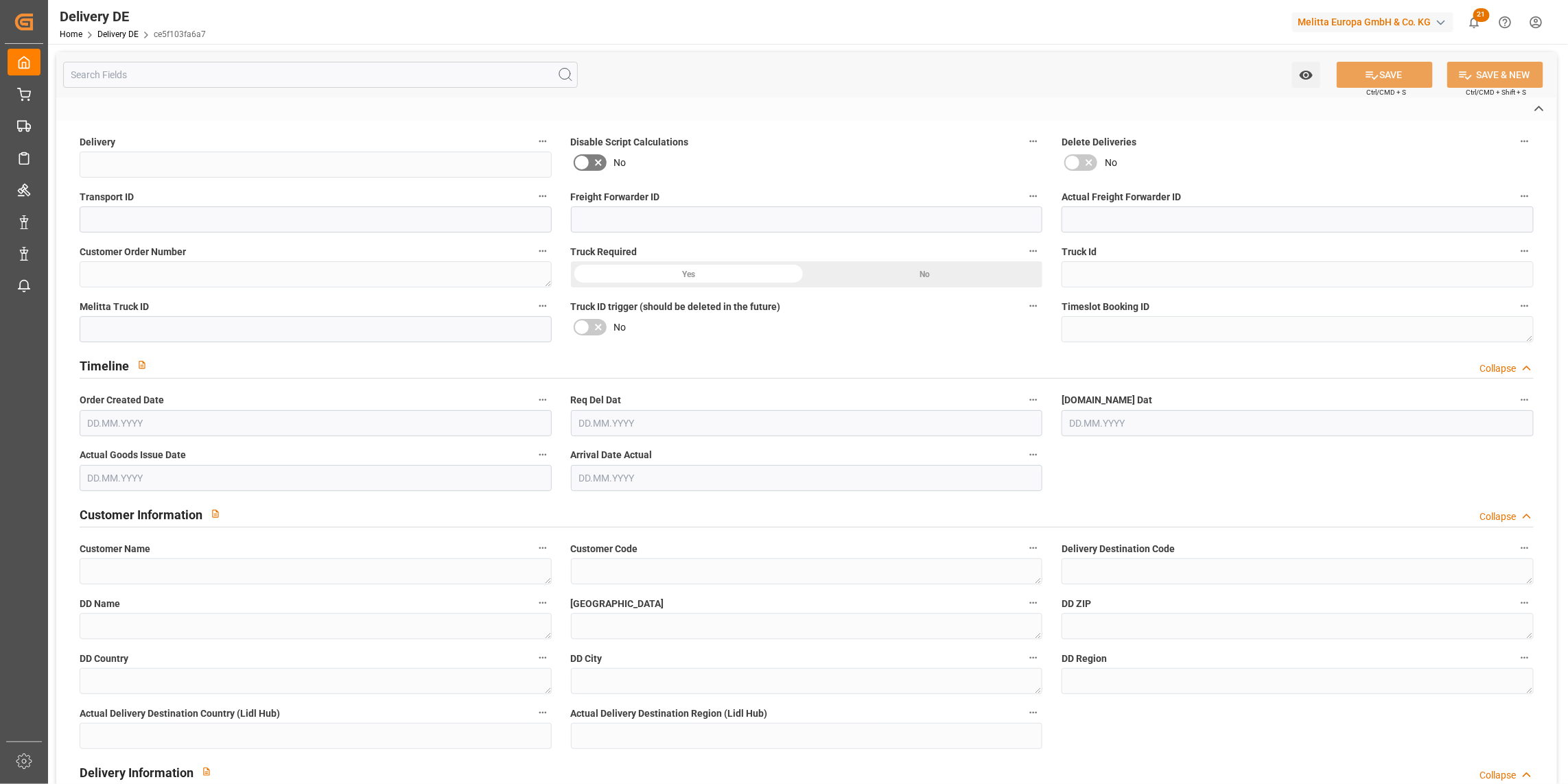
type textarea "VP=EUB,Kommi=EUB"
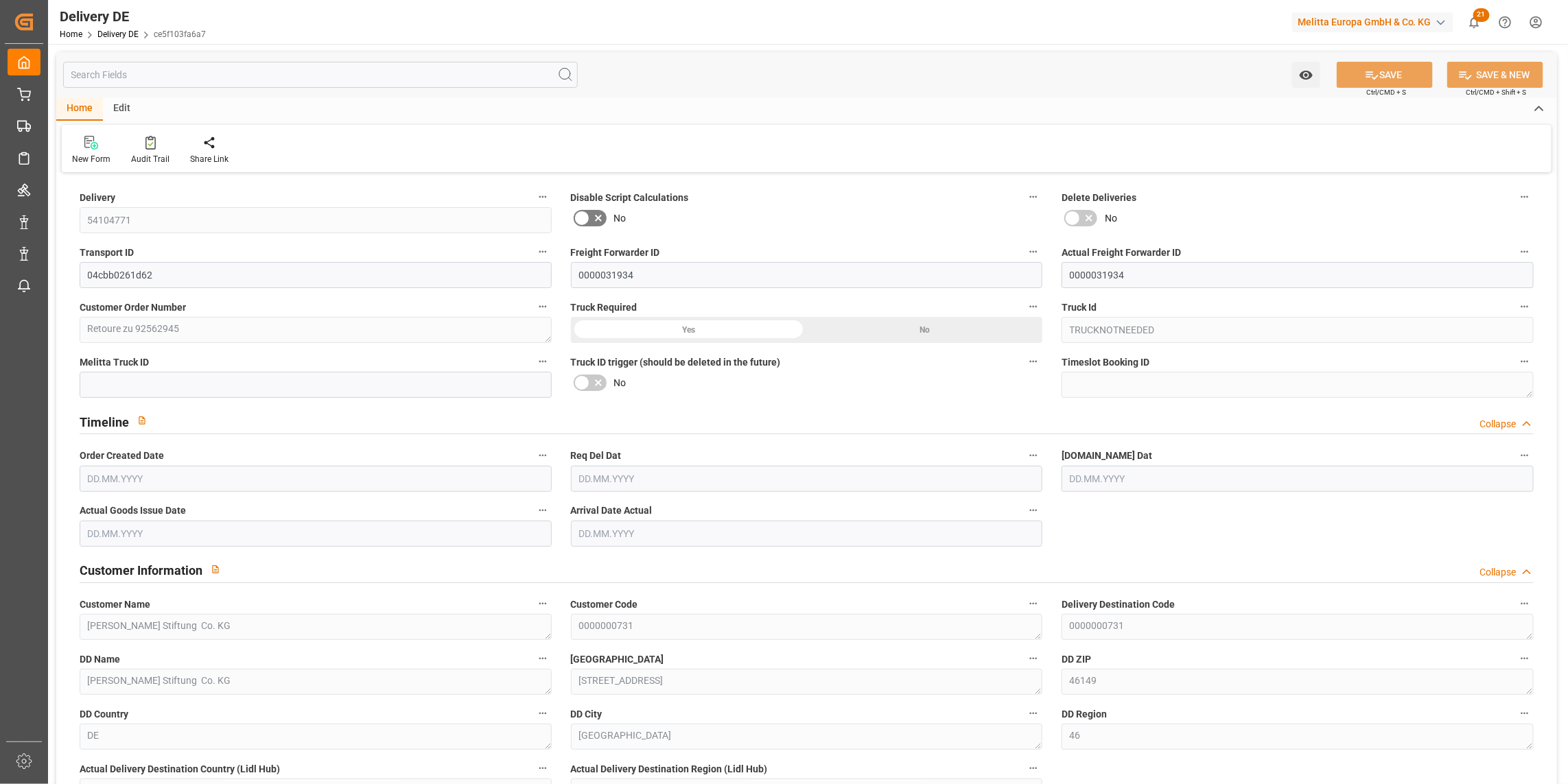
type input "0"
type input "1"
type input "441.132"
type input "0"
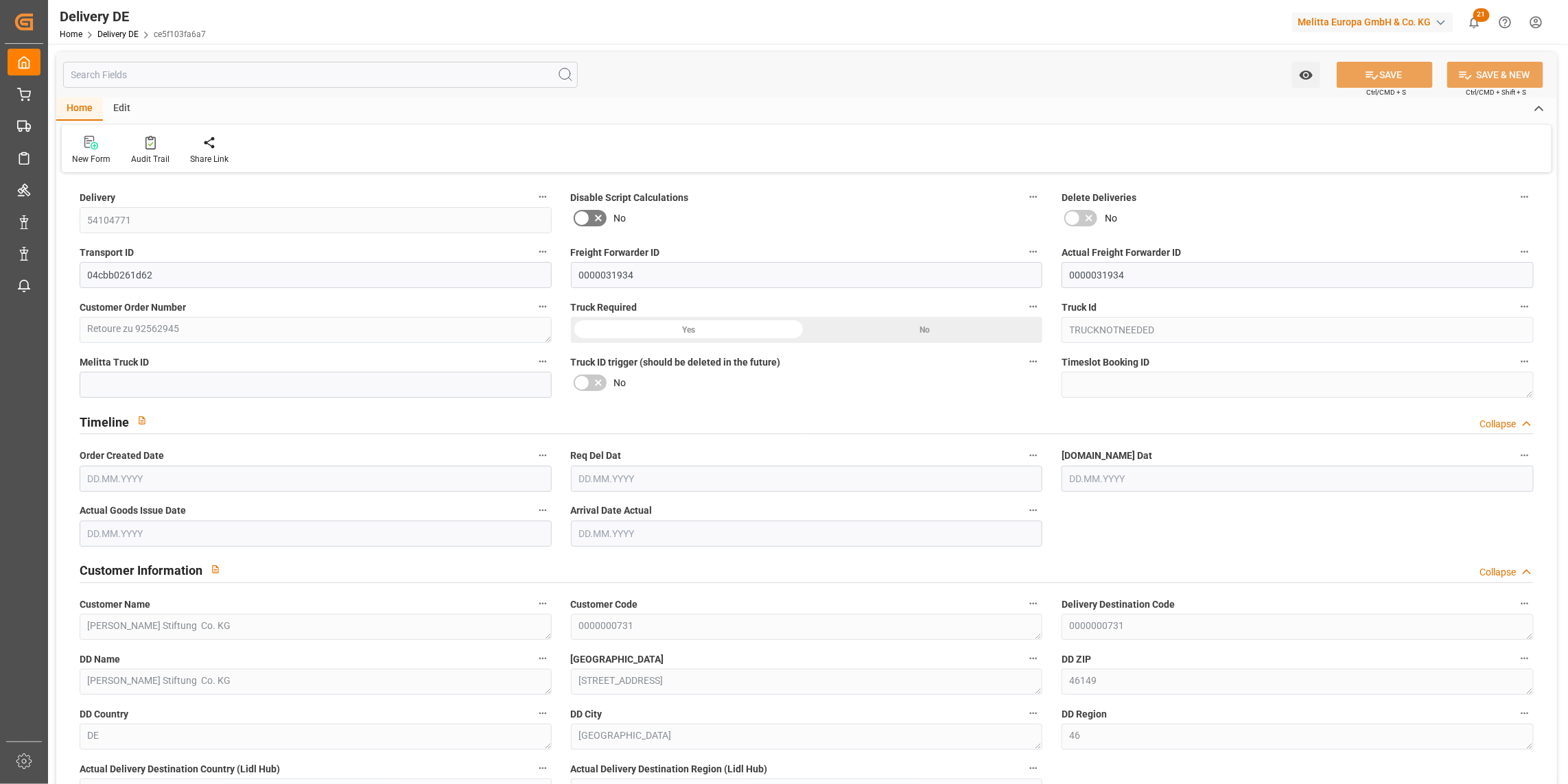
type input "0"
type input "10.10.2025"
type input "[DATE]"
type input "10.10.2025"
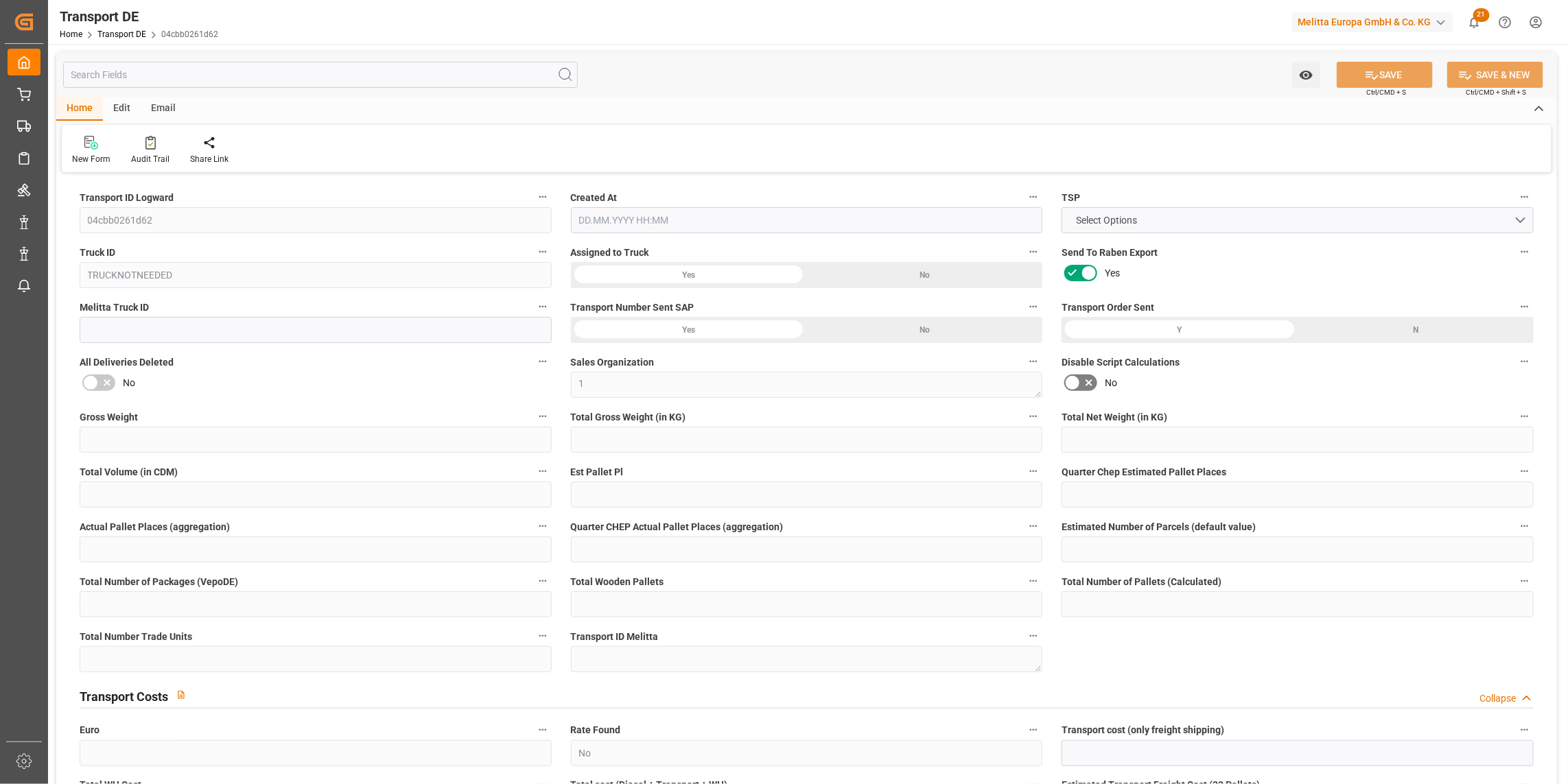
type input "0"
type input "471.528"
type input "441.132"
type input "0"
type input "1"
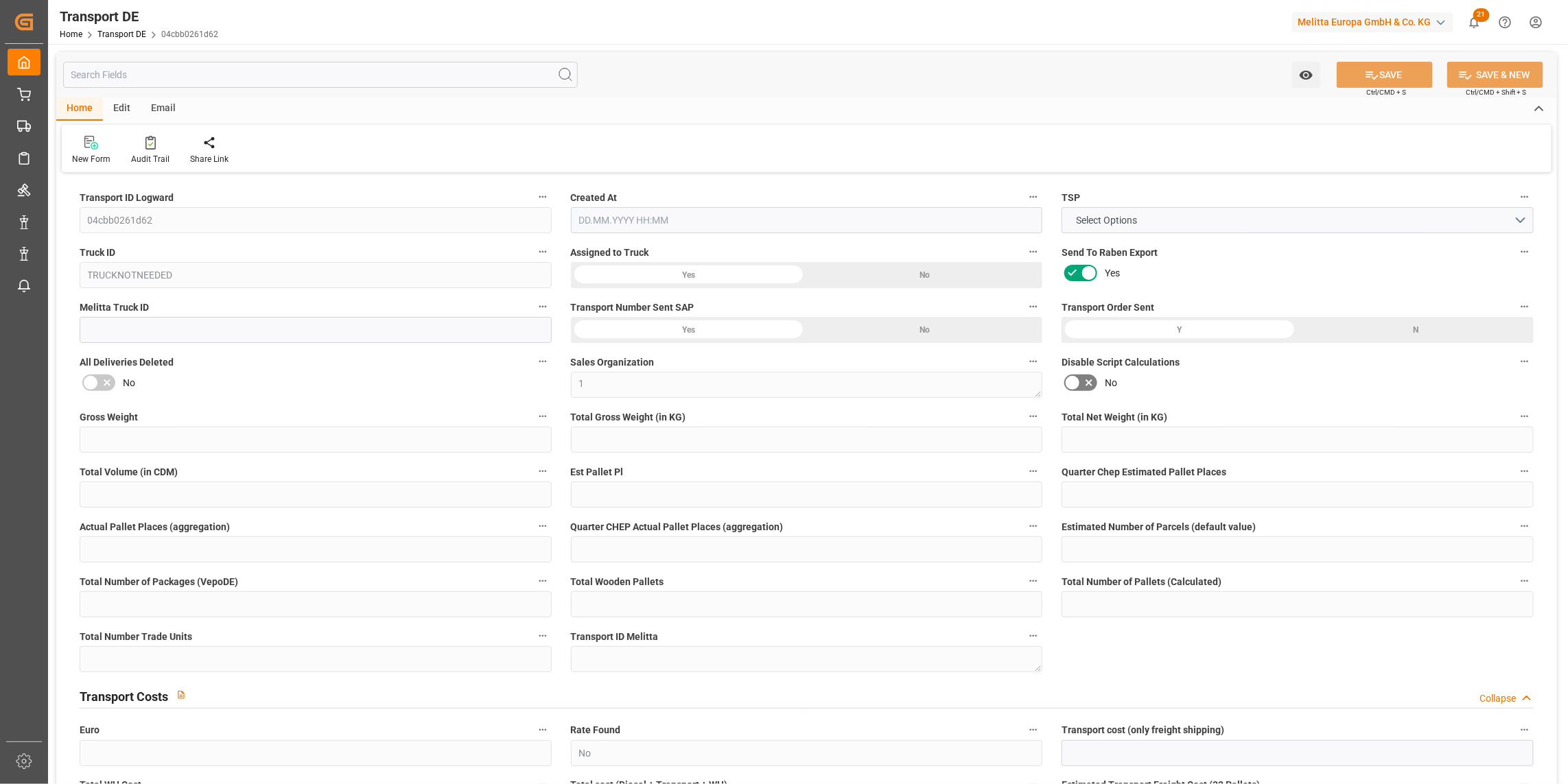
type input "0"
type input "1"
type input "0"
type input "1"
type input "0"
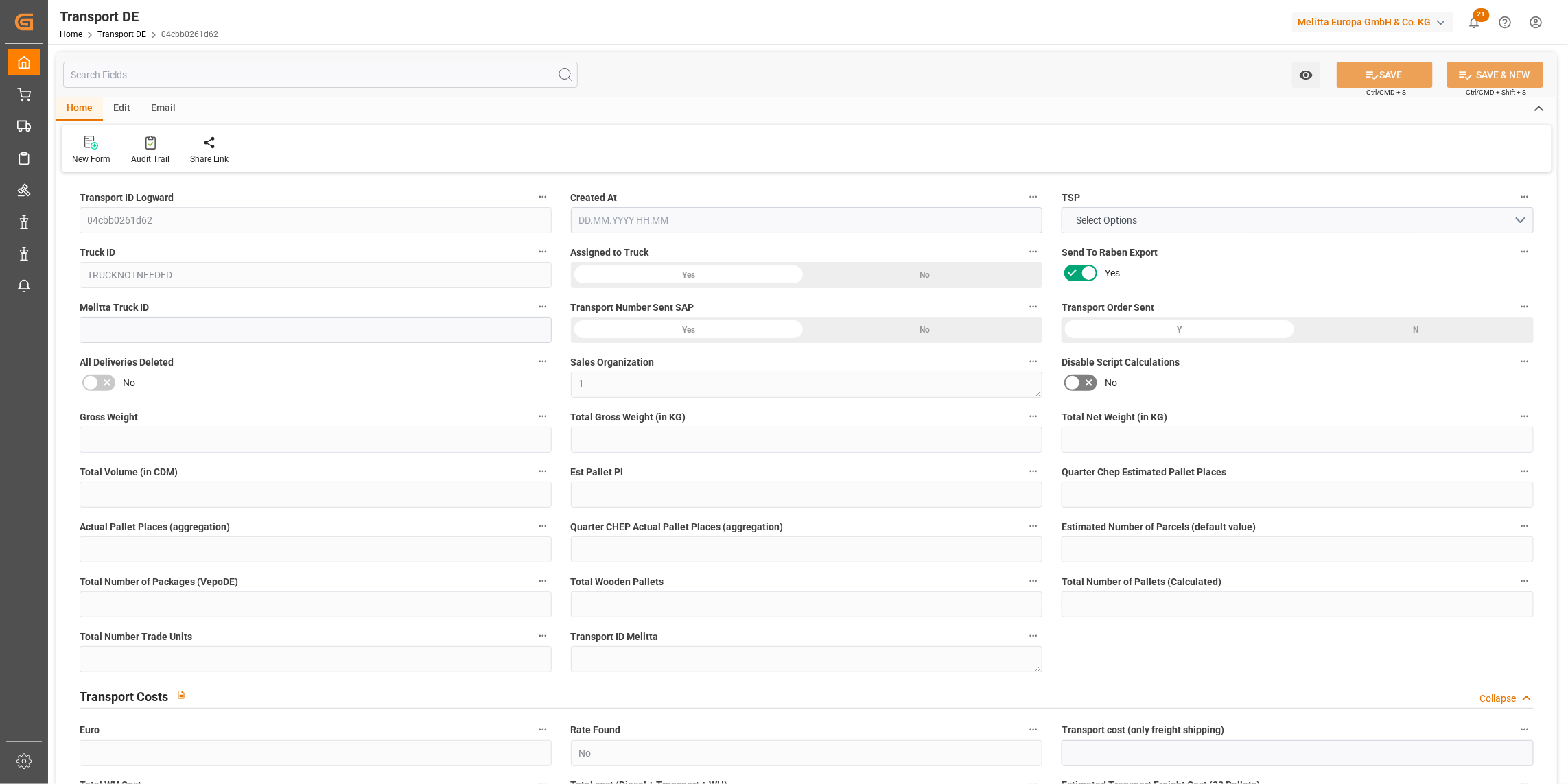
type input "0"
type input "225"
type input "0"
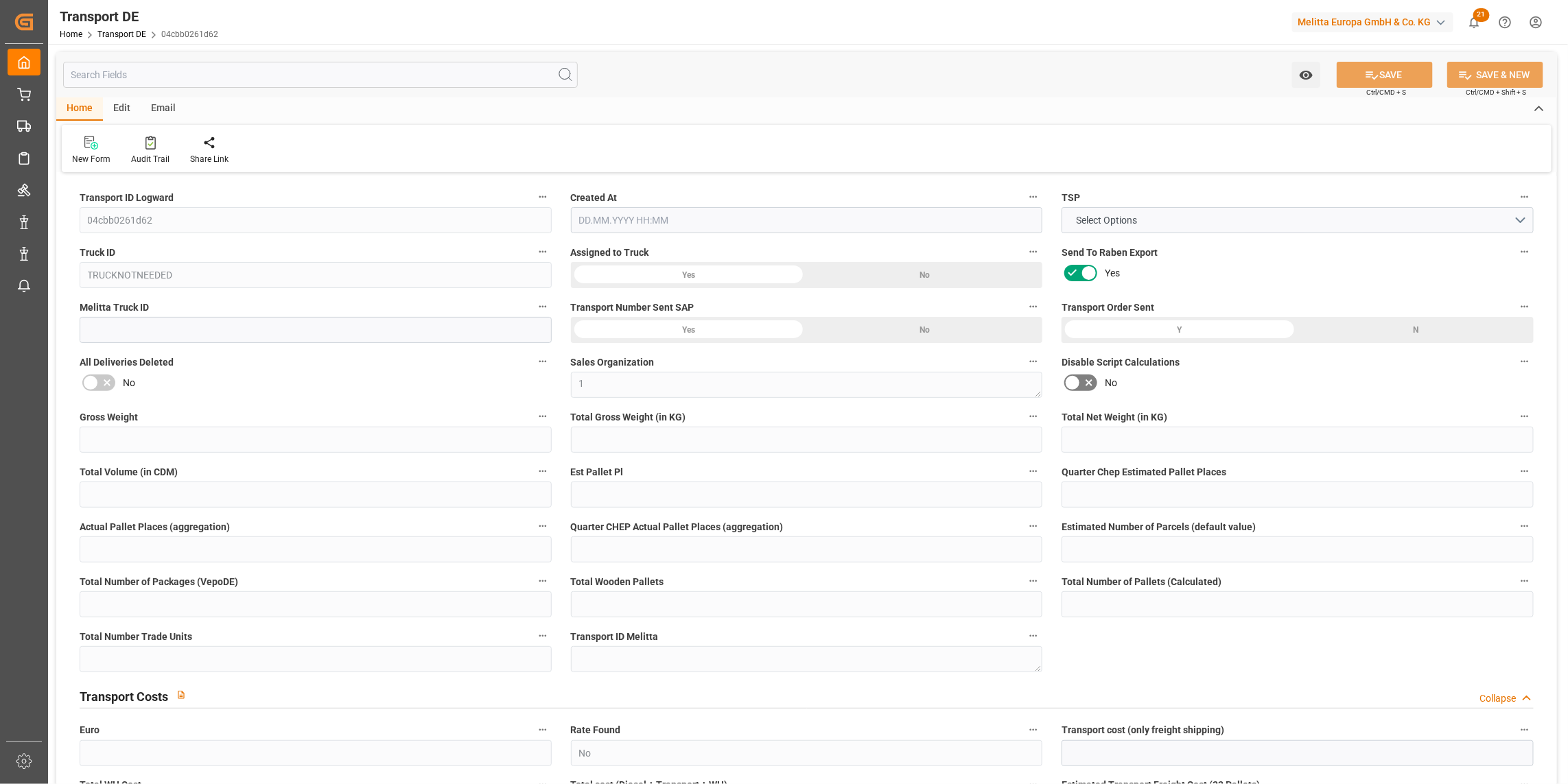
type input "46"
type input "0"
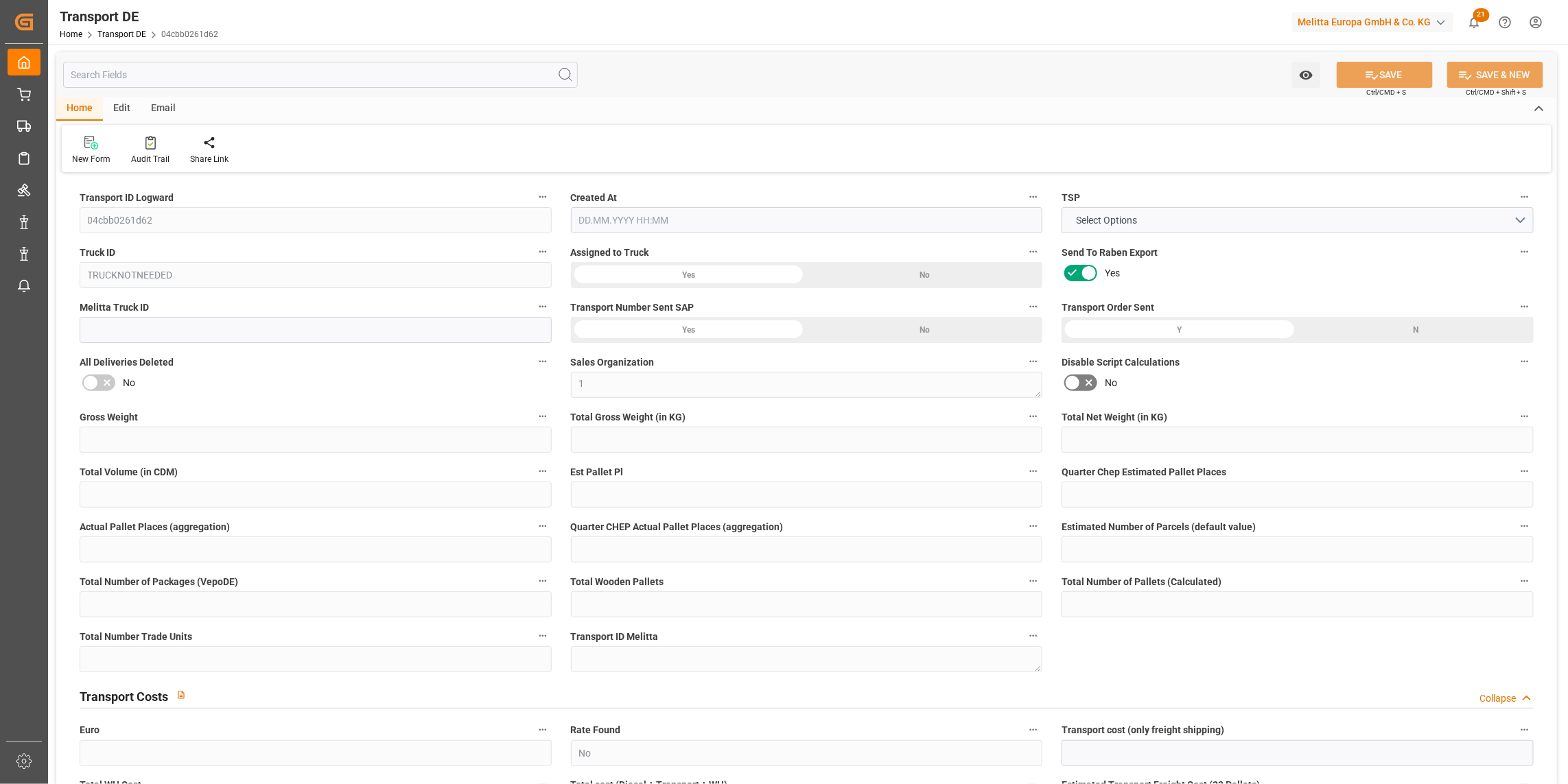
type input "0"
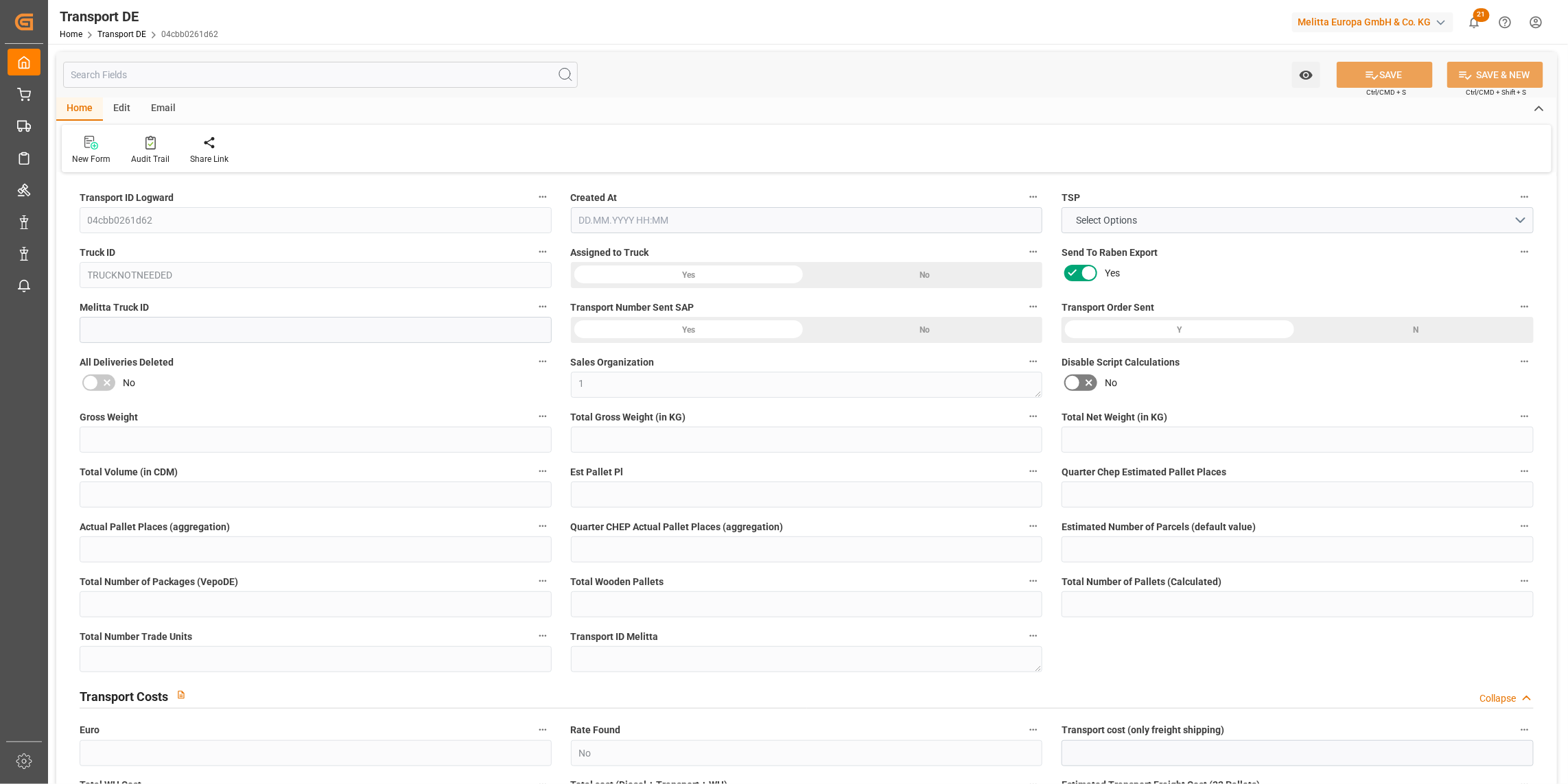
type input "0"
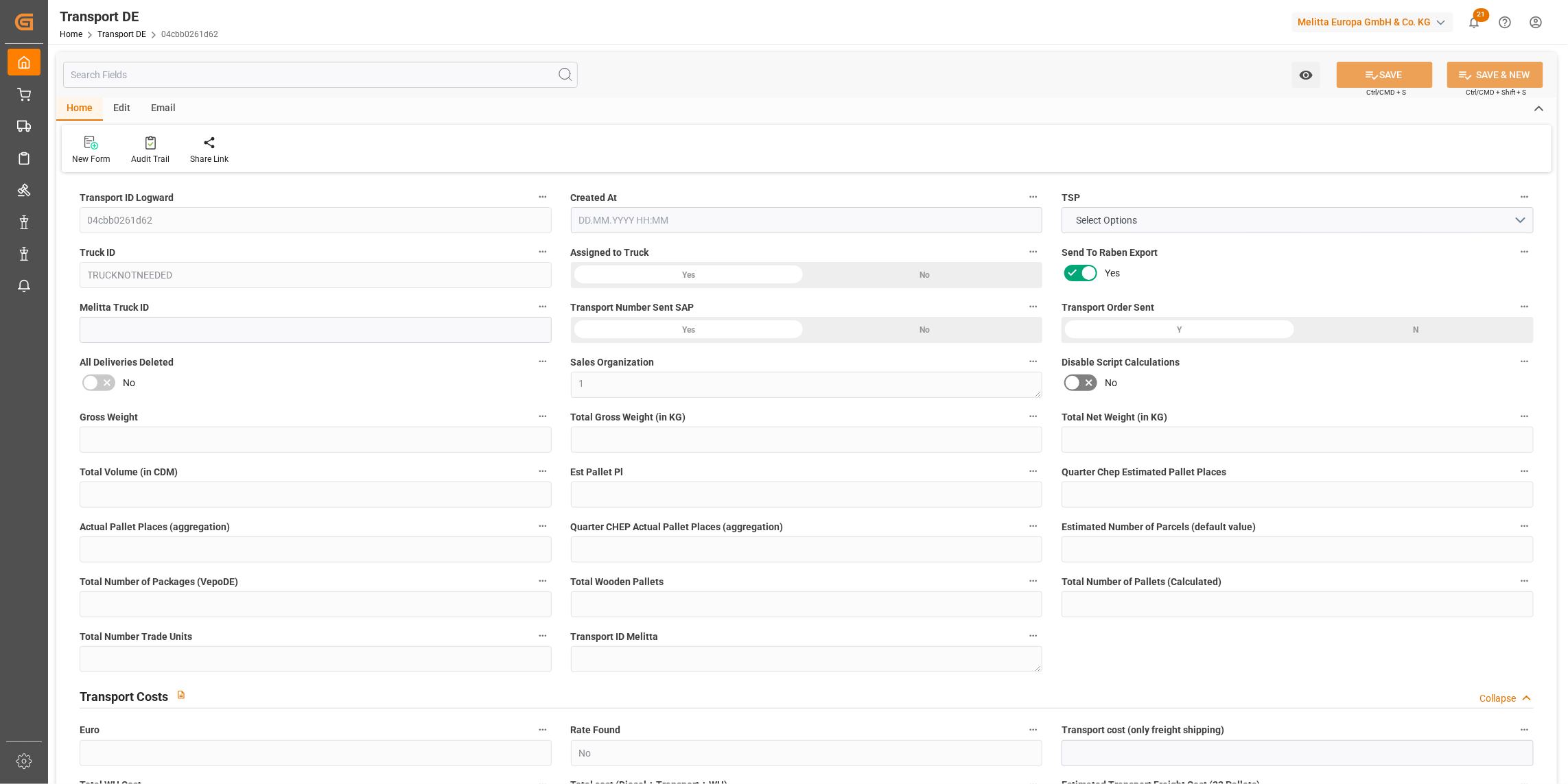
type input "0"
type input "471.528"
type input "2800"
type input "21"
type input "80"
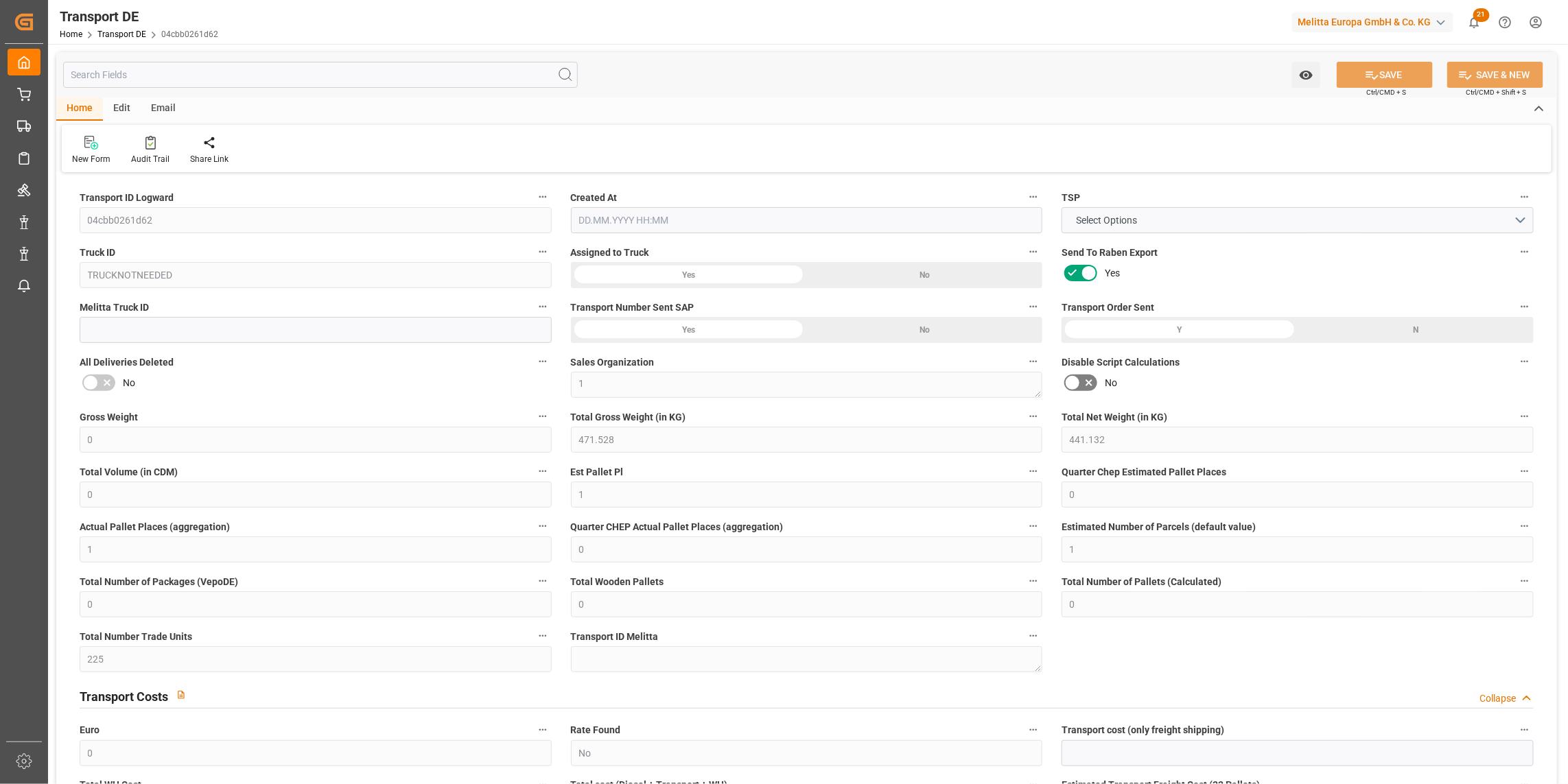
type input "0"
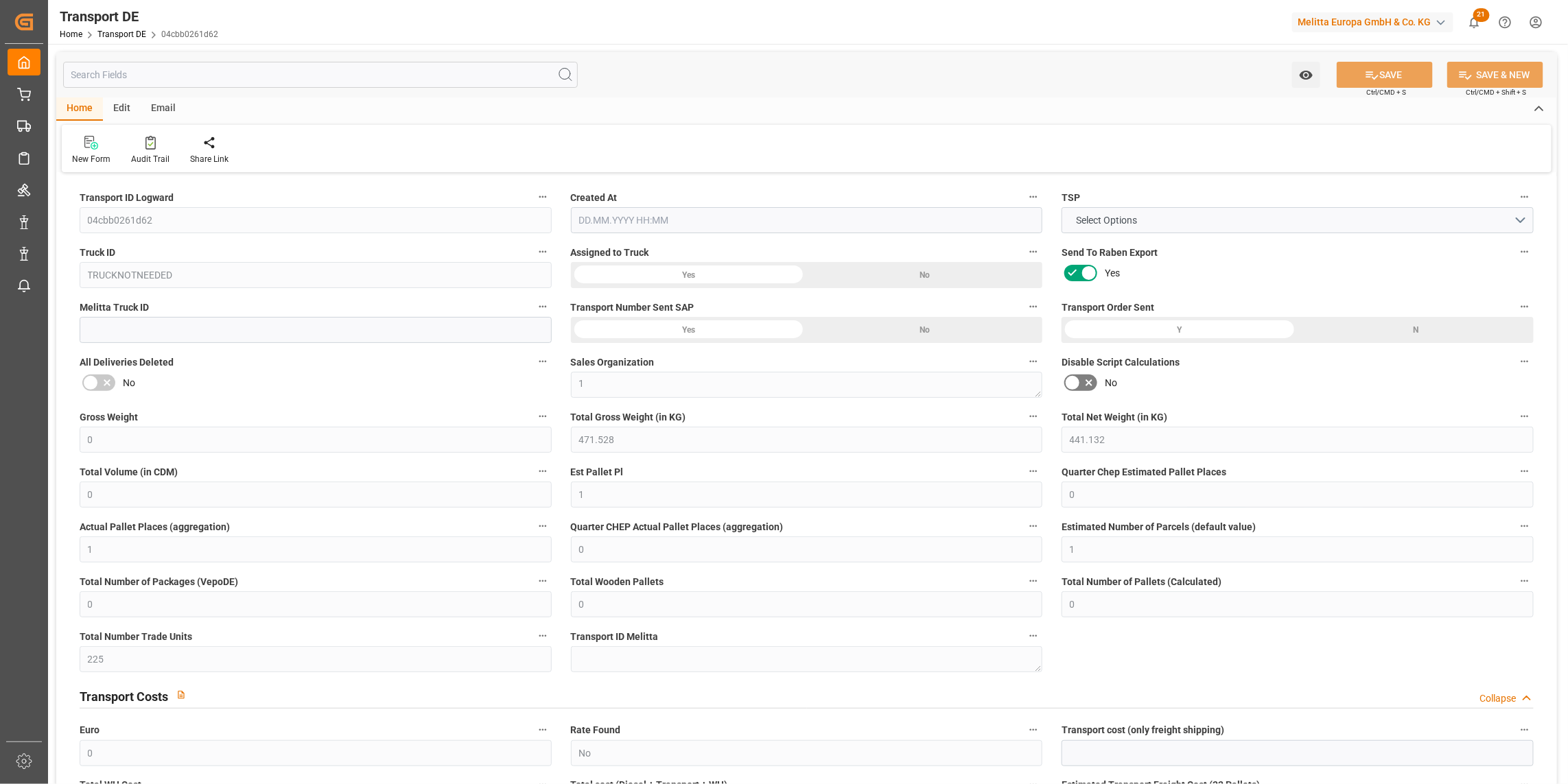
type input "0"
type input "1"
type input "0"
type input "225"
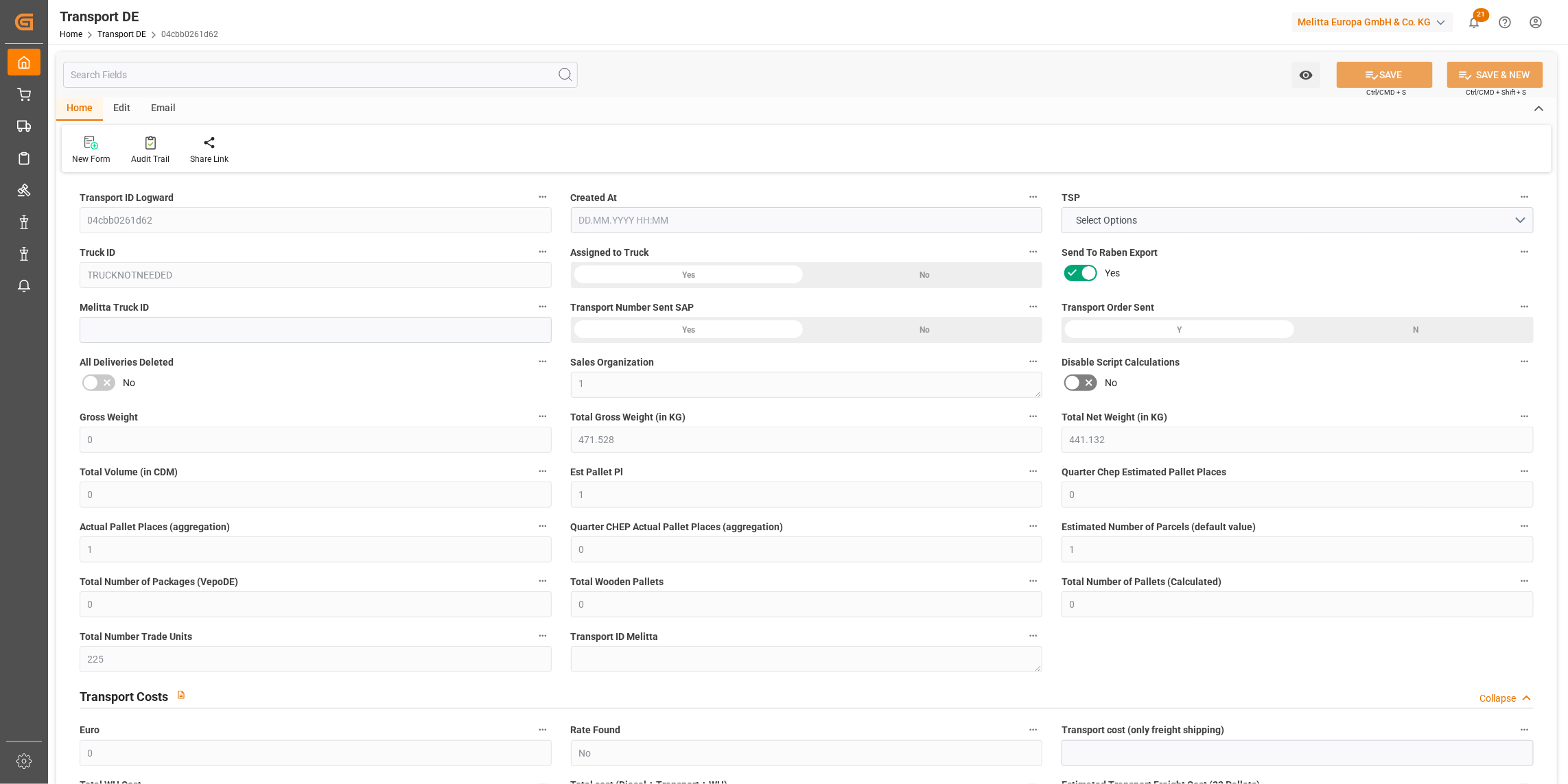
type input "0"
type input "10.10.2025 11:01"
type input "[DATE]"
type input "10.10.2025"
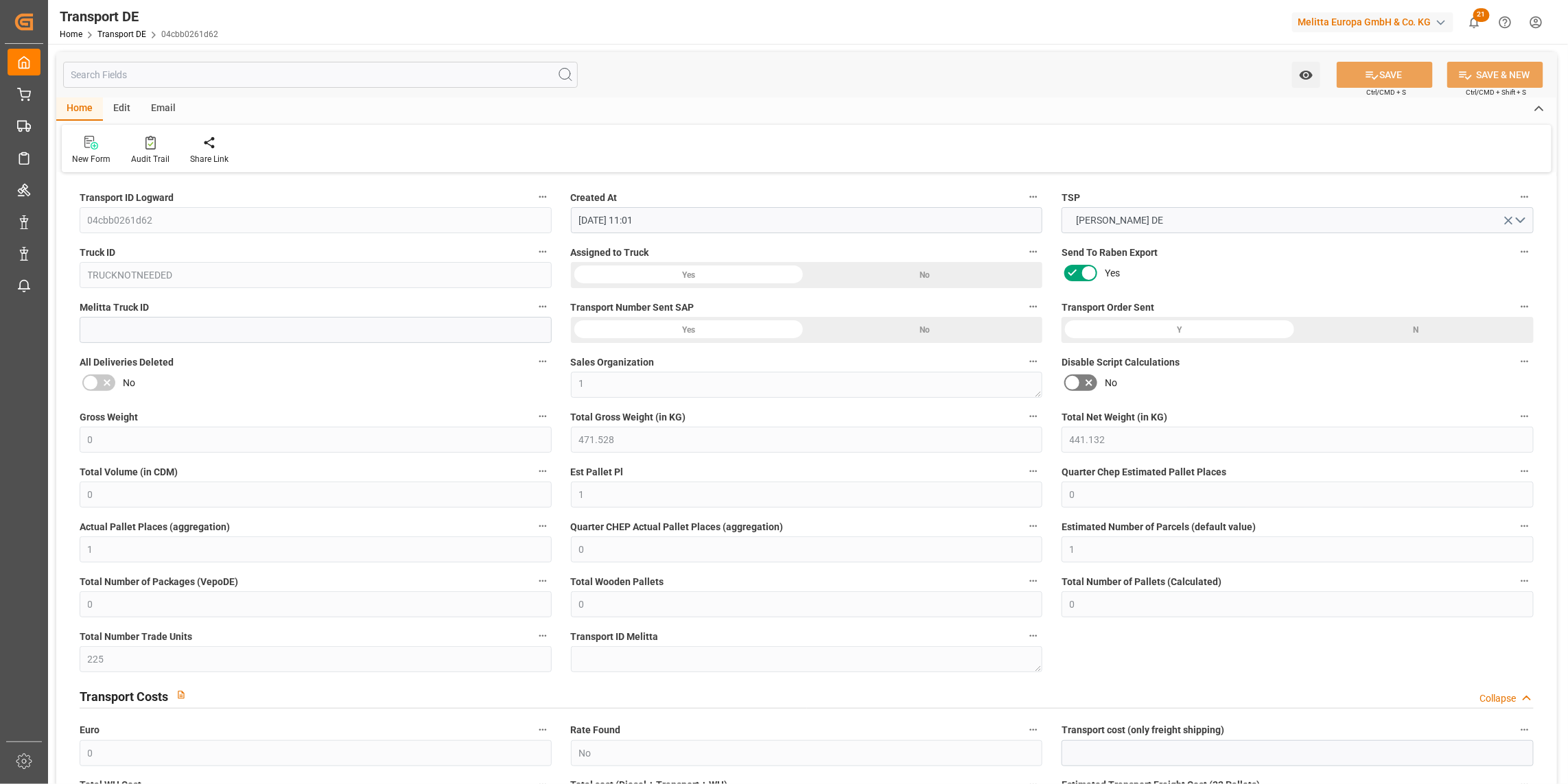
type input "[DATE]"
click at [1108, 753] on input "text" at bounding box center [1297, 753] width 472 height 26
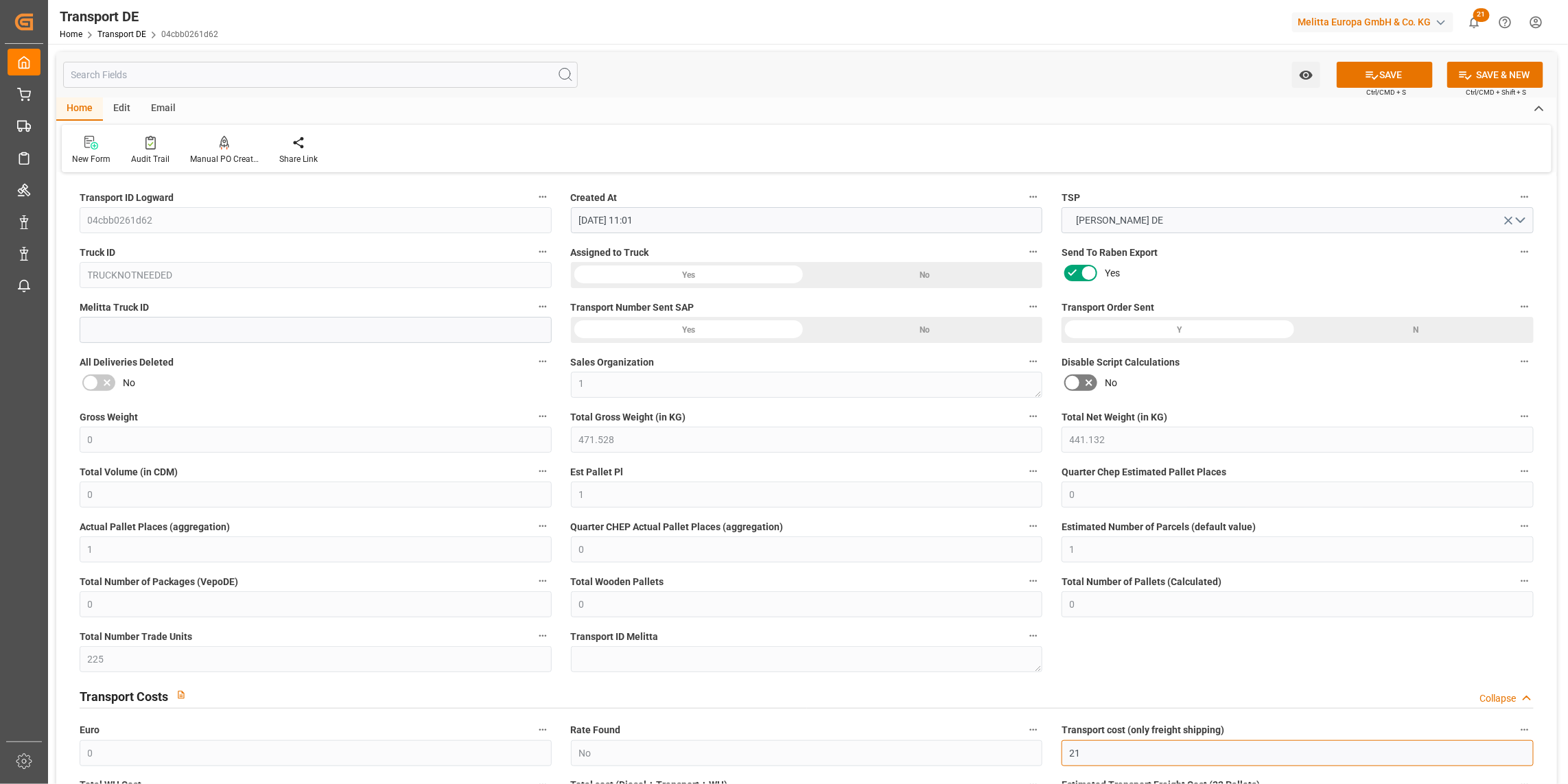
type input "21"
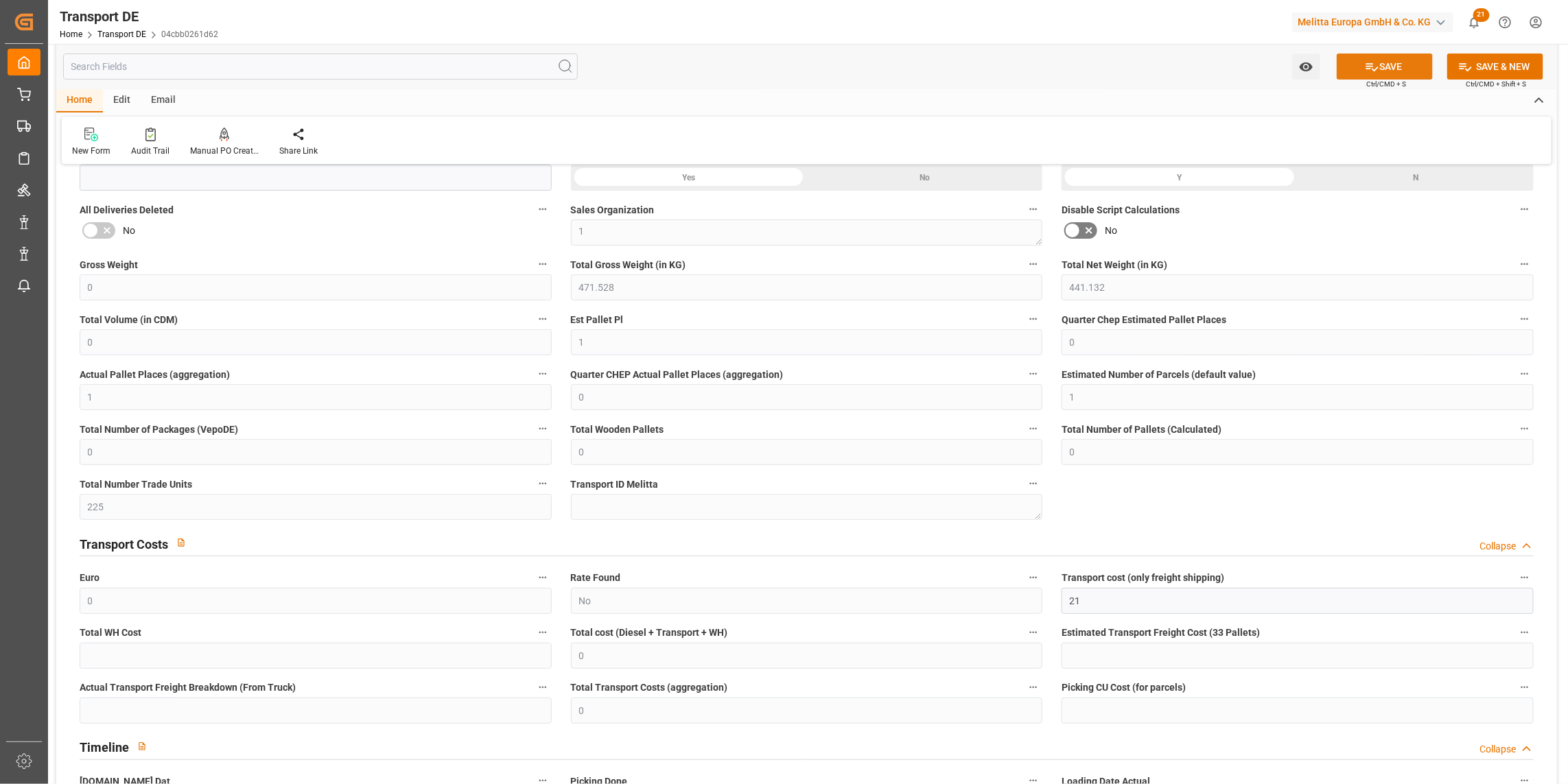
click at [1375, 69] on icon at bounding box center [1371, 66] width 14 height 14
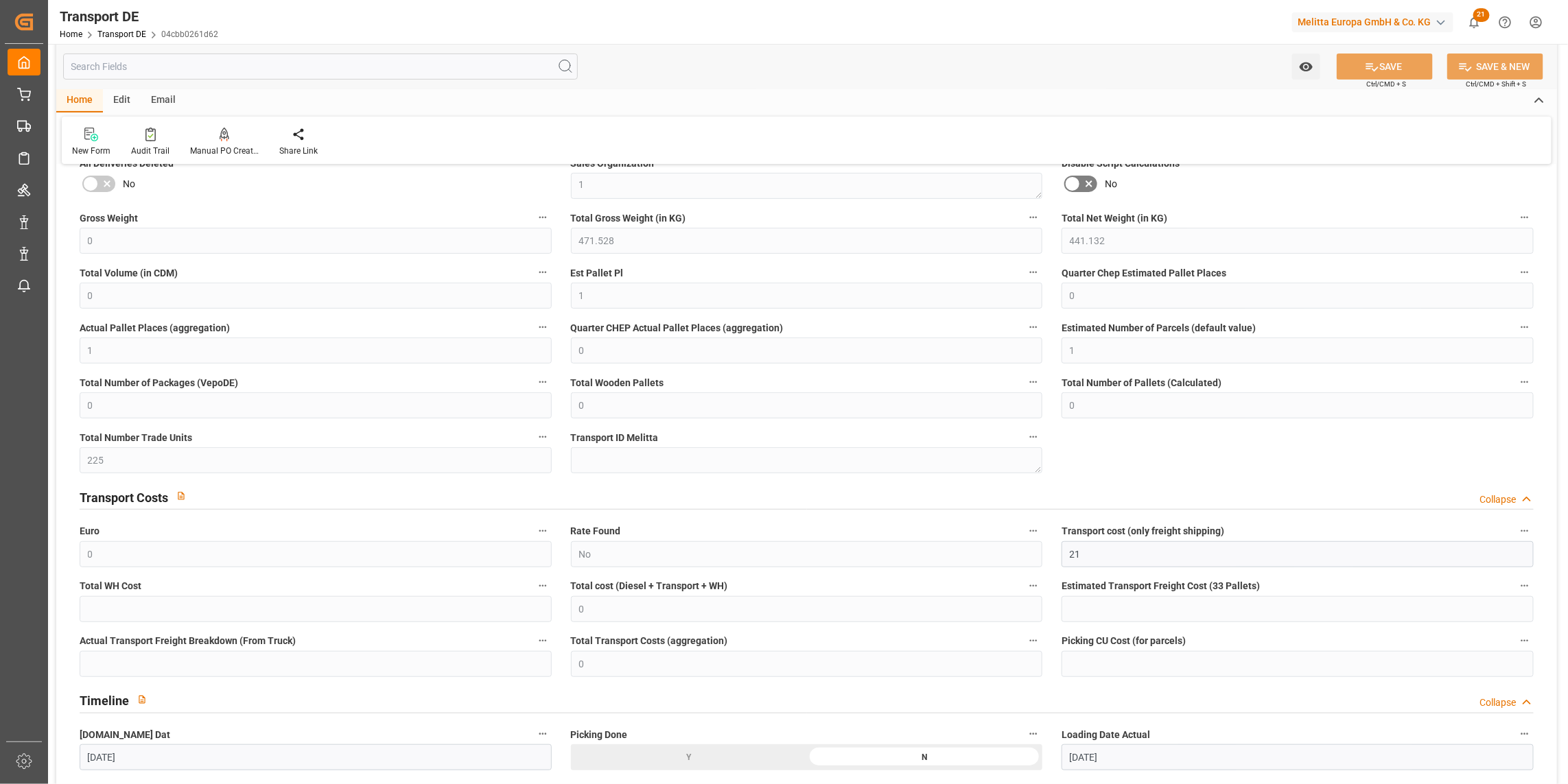
scroll to position [305, 0]
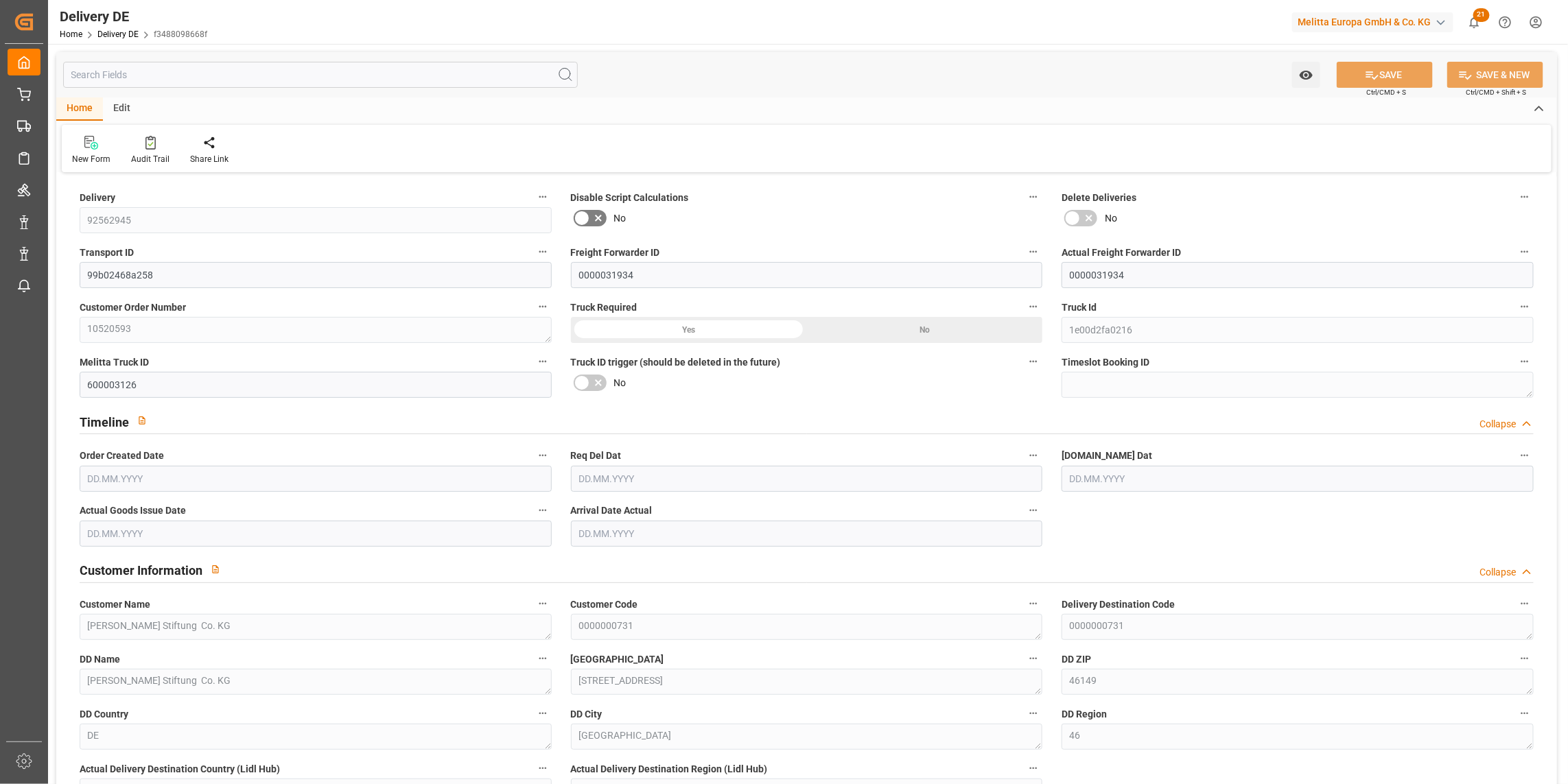
type input "37"
type input "18"
type input "19"
type input "4570.914"
type input "6566.73"
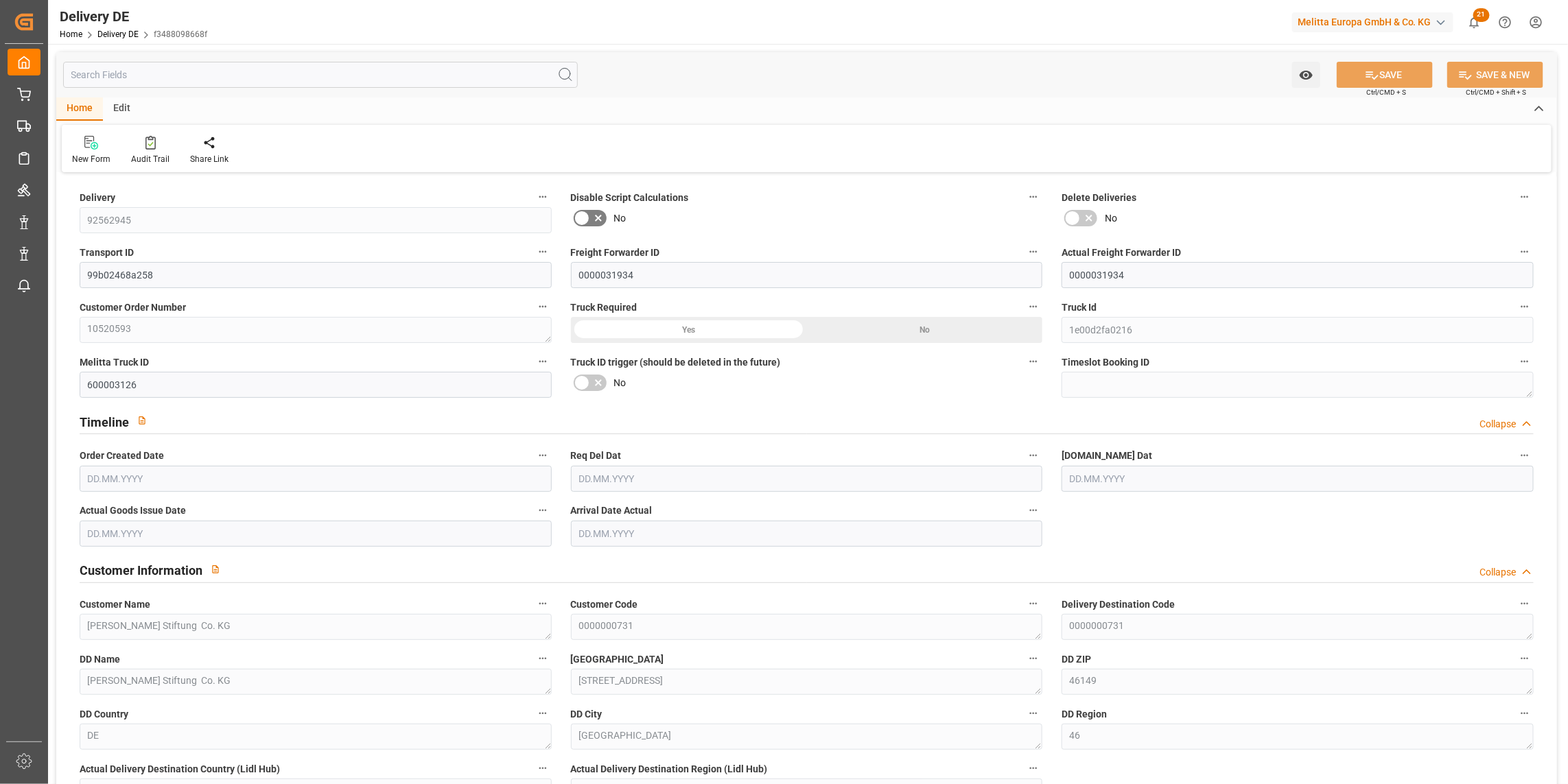
type input "30161.484"
type input "[DATE]"
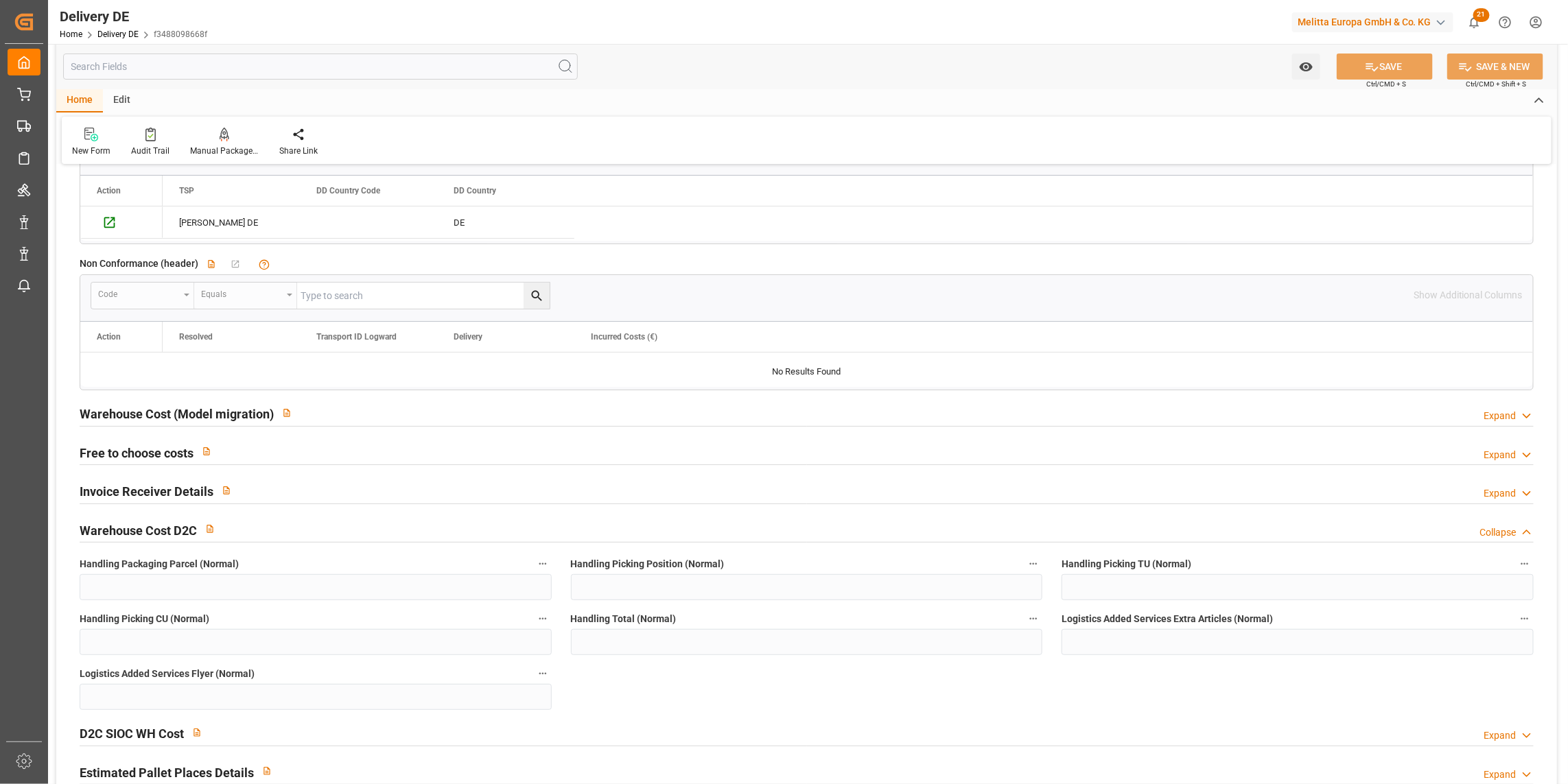
scroll to position [2743, 0]
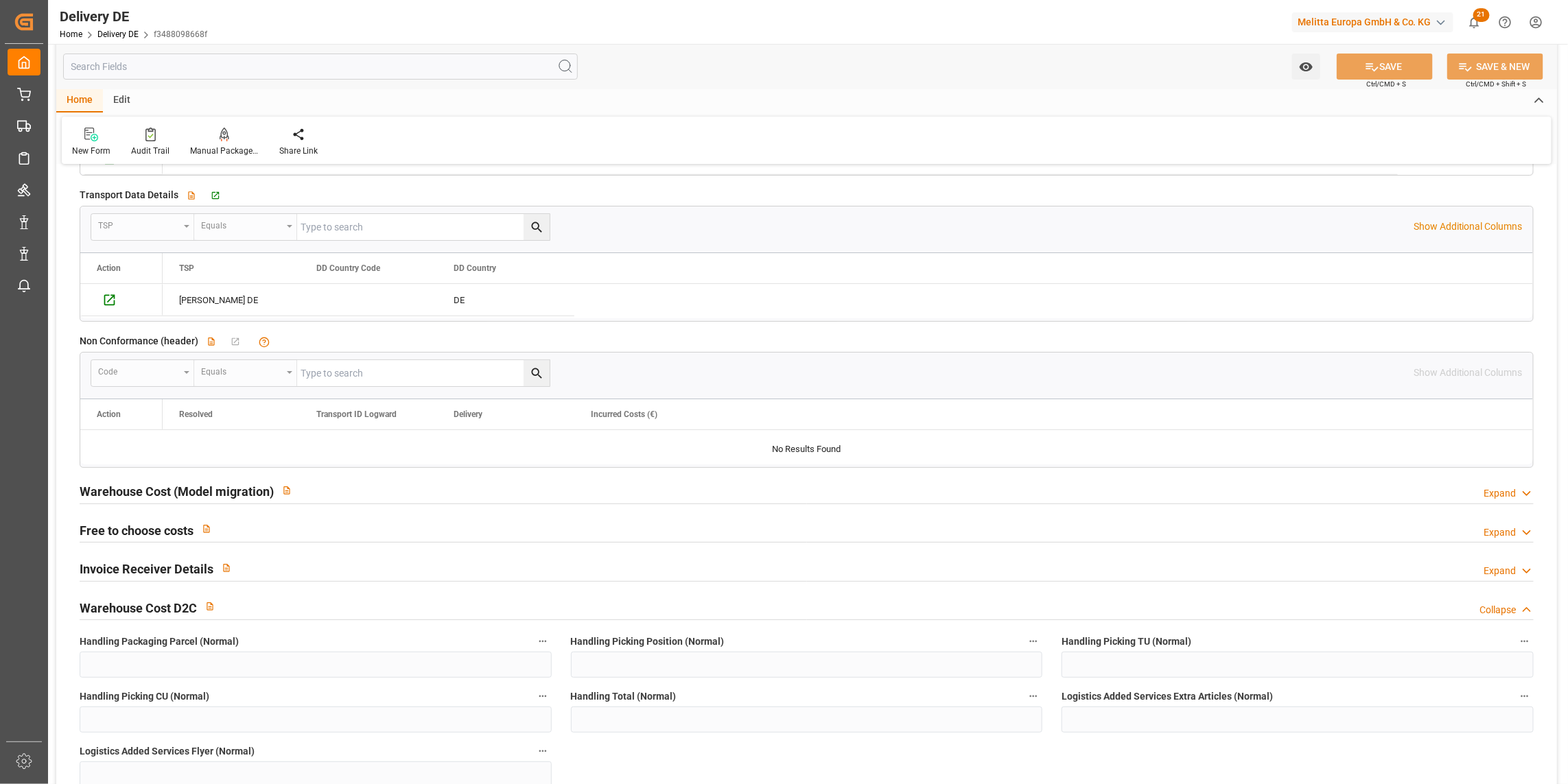
click at [1520, 533] on icon at bounding box center [1526, 532] width 13 height 14
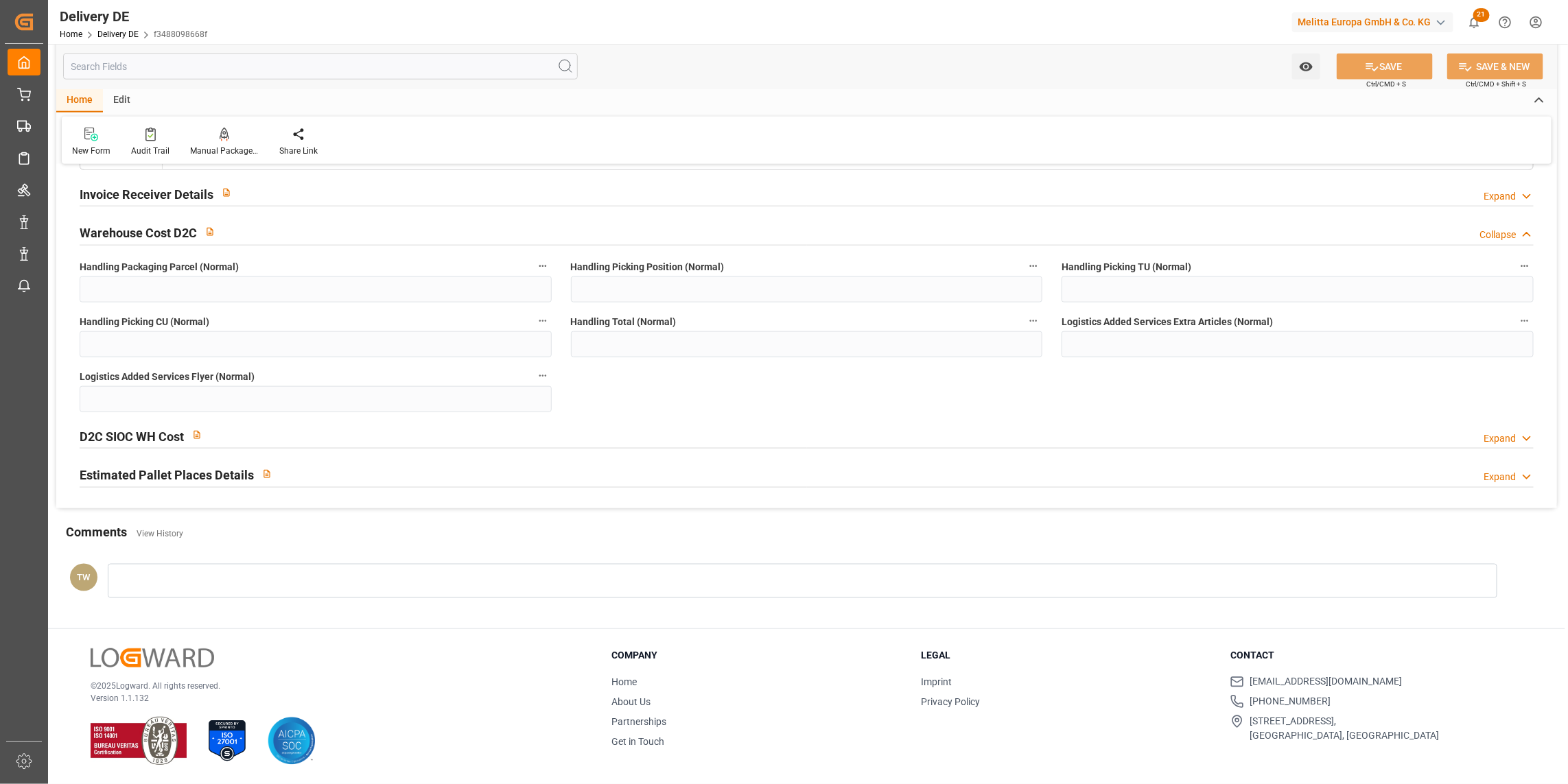
scroll to position [3493, 0]
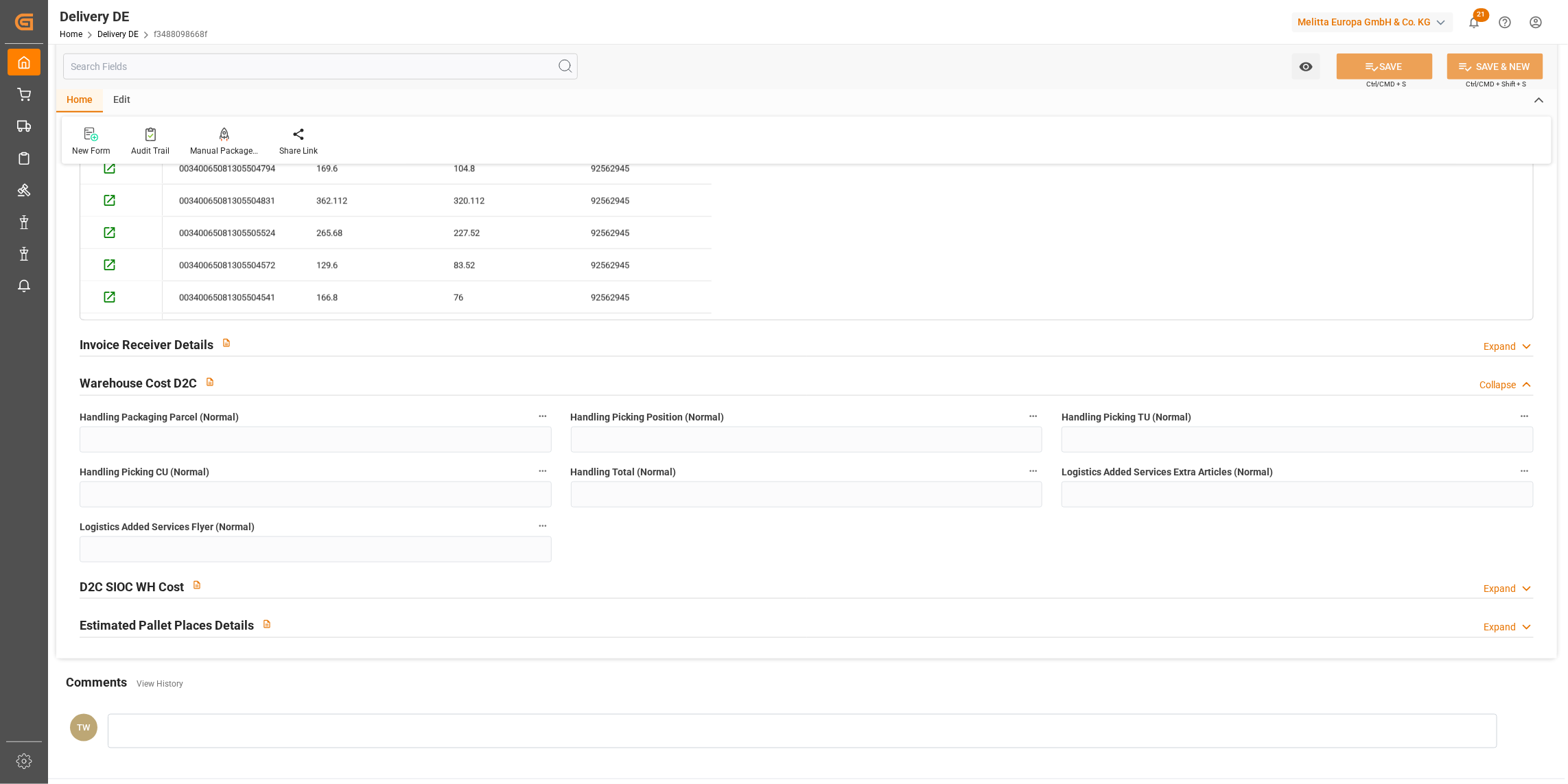
click at [450, 331] on div "Invoice Receiver Details Expand" at bounding box center [807, 343] width 1454 height 26
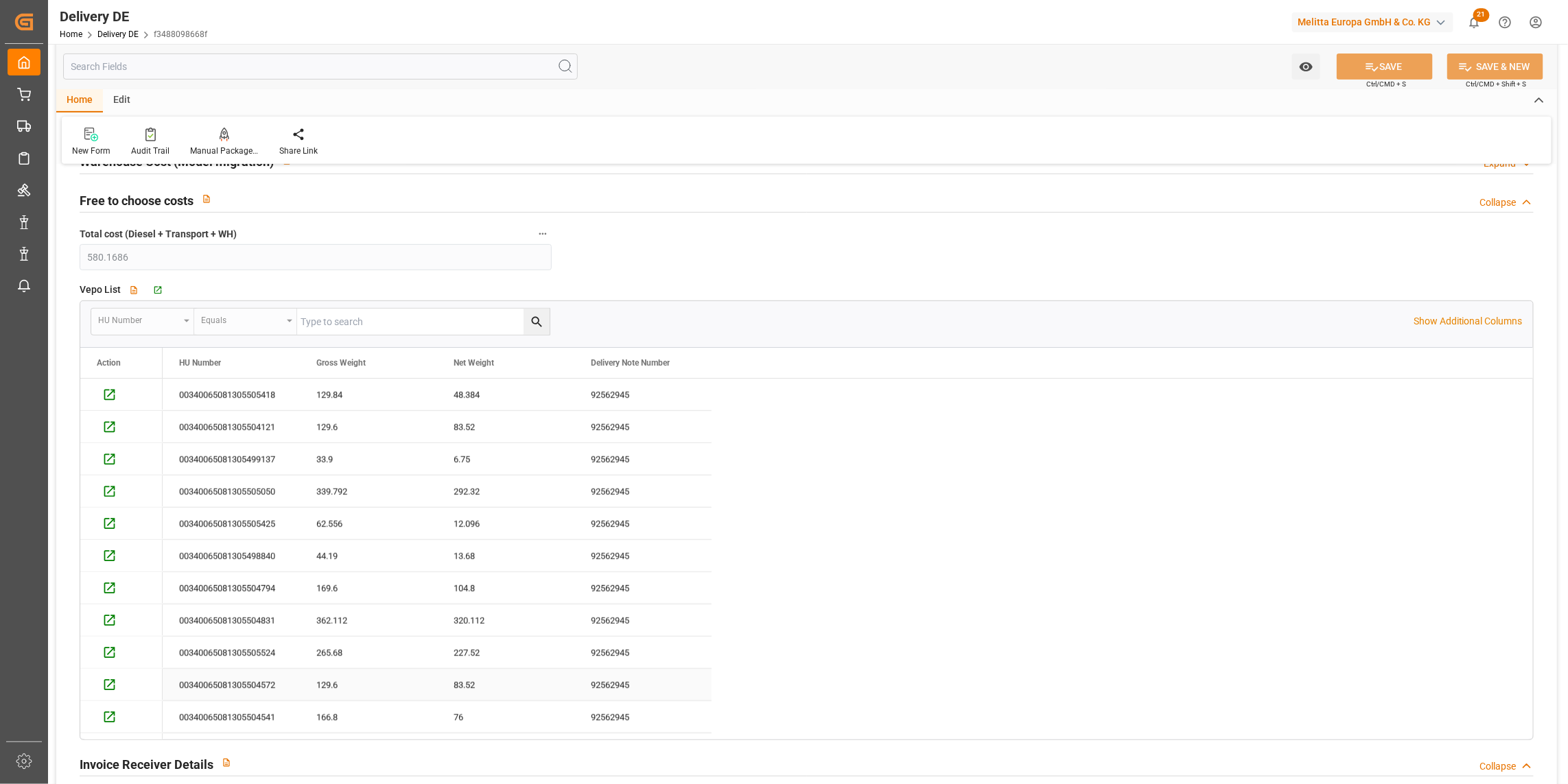
scroll to position [3035, 0]
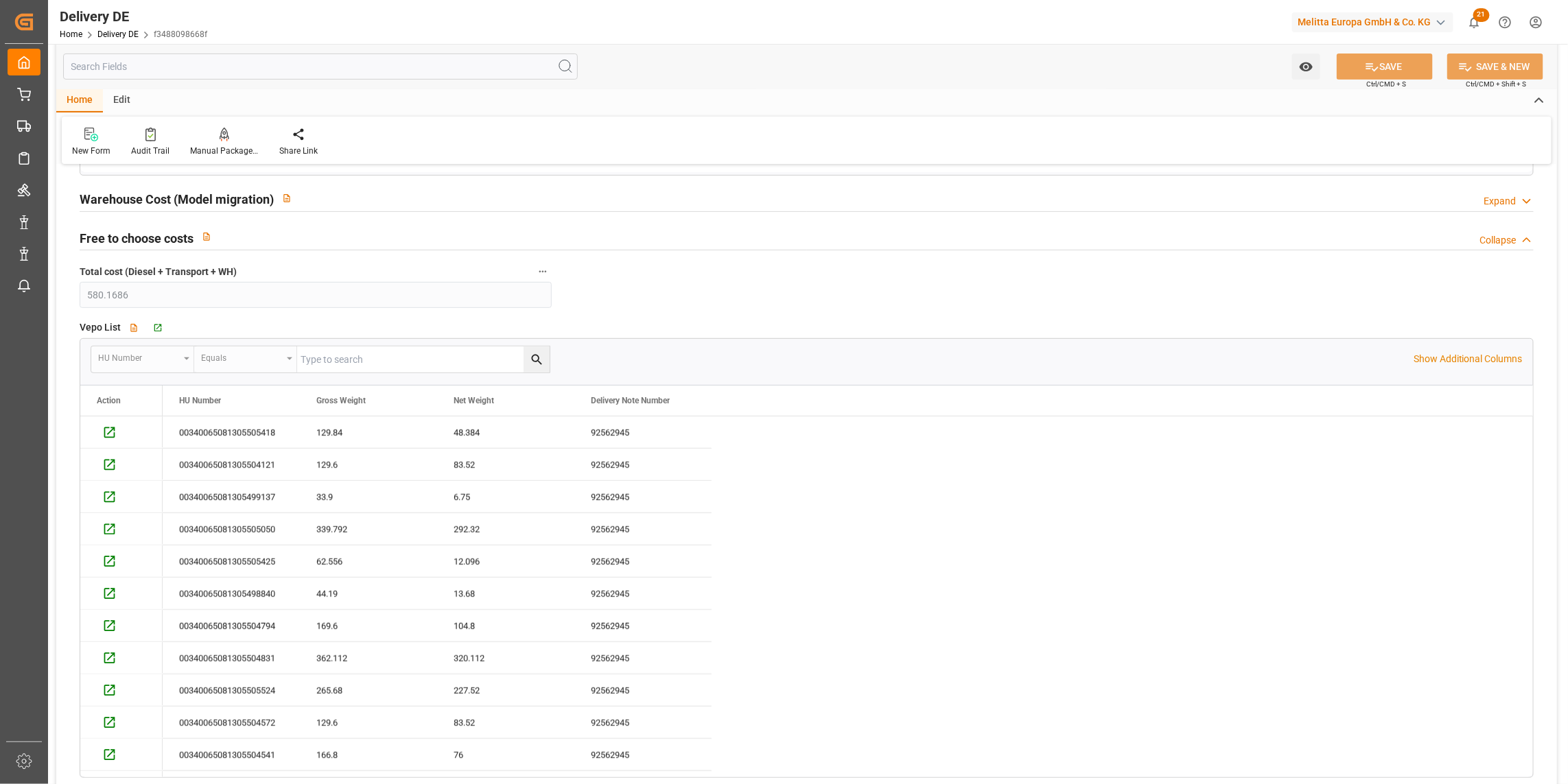
click at [1521, 196] on icon at bounding box center [1526, 200] width 13 height 14
